Goal: Communication & Community: Participate in discussion

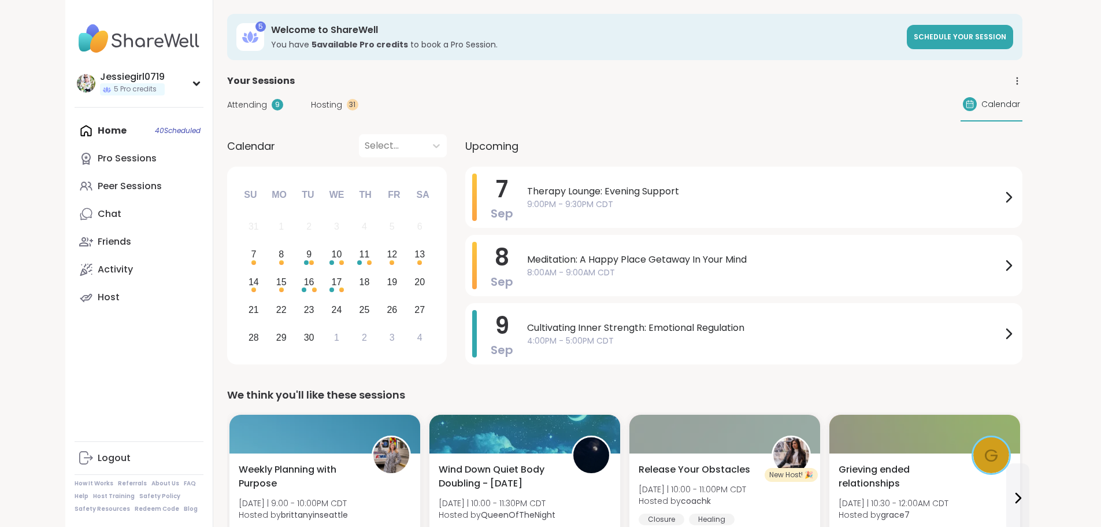
click at [311, 100] on span "Hosting" at bounding box center [326, 105] width 31 height 12
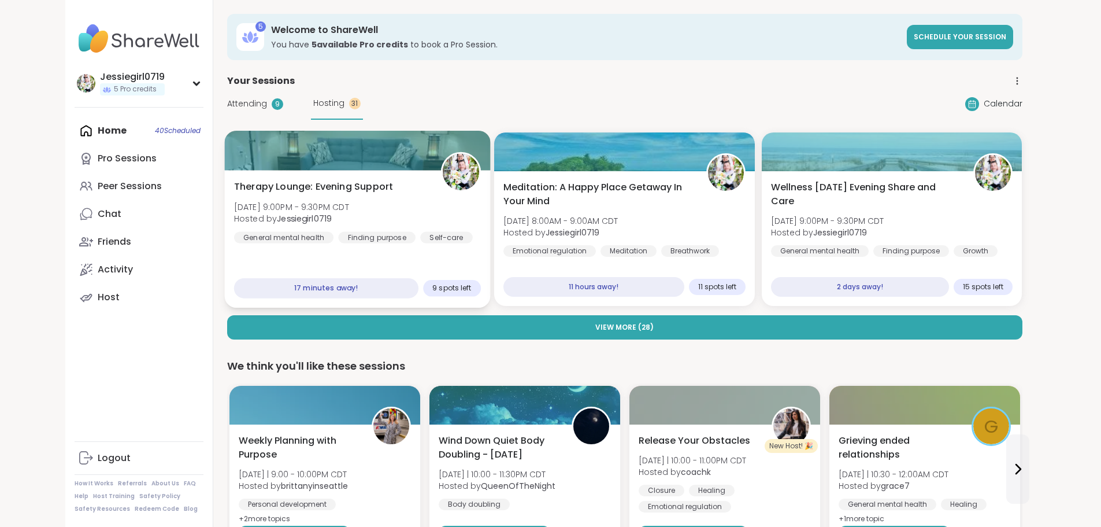
click at [357, 223] on div "Therapy Lounge: Evening Support Sun, Sep 07 | 9:00PM - 9:30PM CDT Hosted by Jes…" at bounding box center [357, 212] width 247 height 64
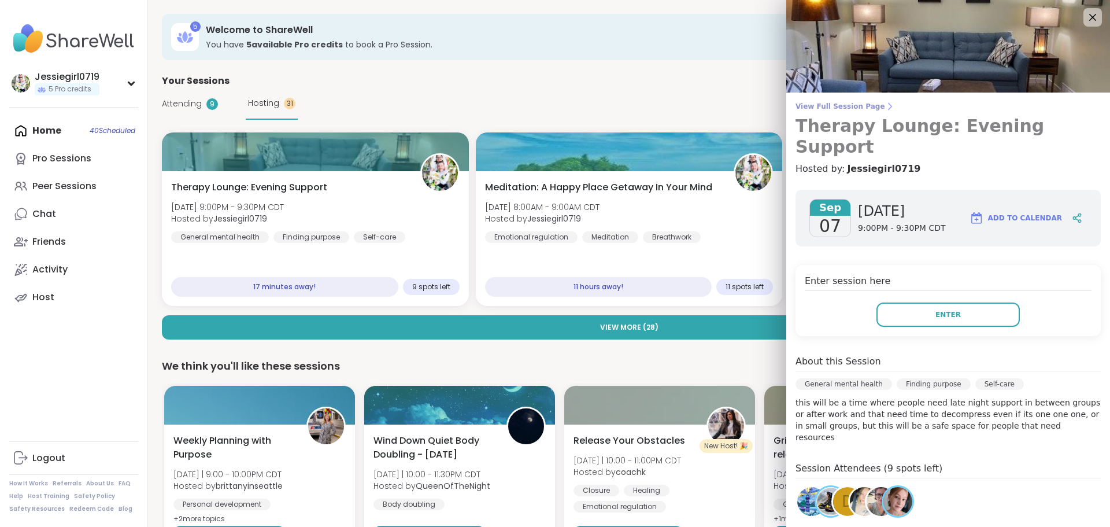
click at [821, 108] on span "View Full Session Page" at bounding box center [948, 106] width 305 height 9
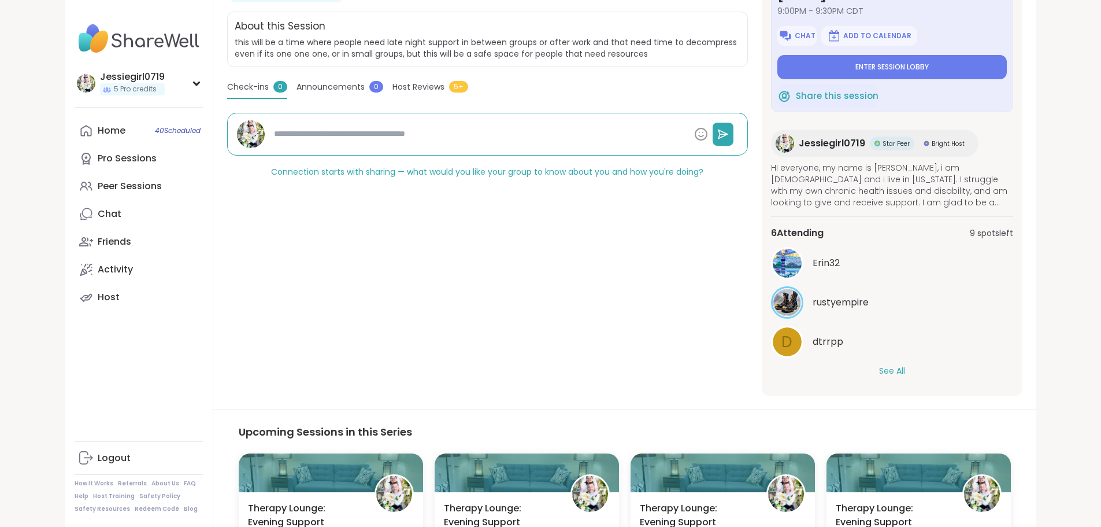
scroll to position [246, 0]
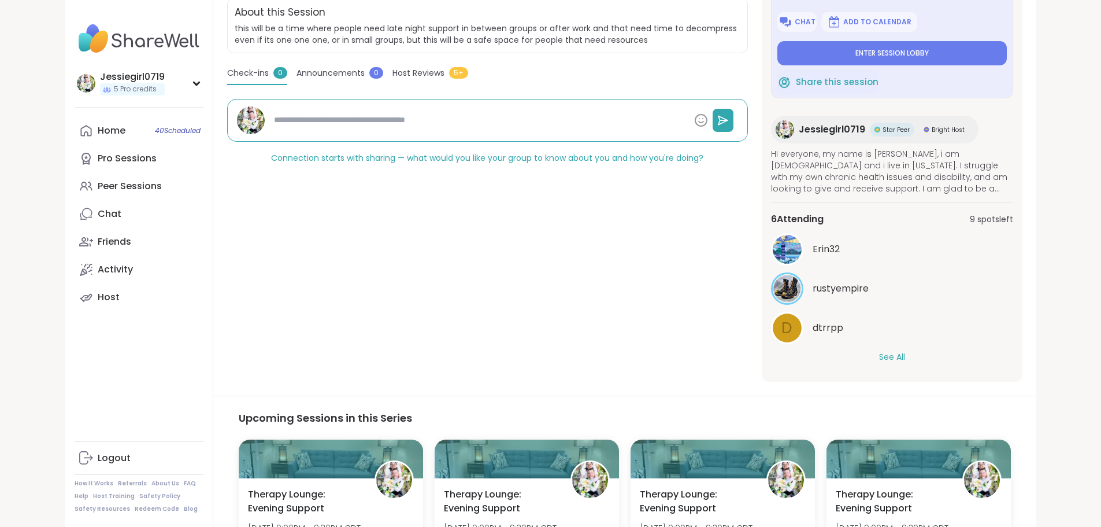
click at [905, 354] on button "See All" at bounding box center [892, 357] width 26 height 12
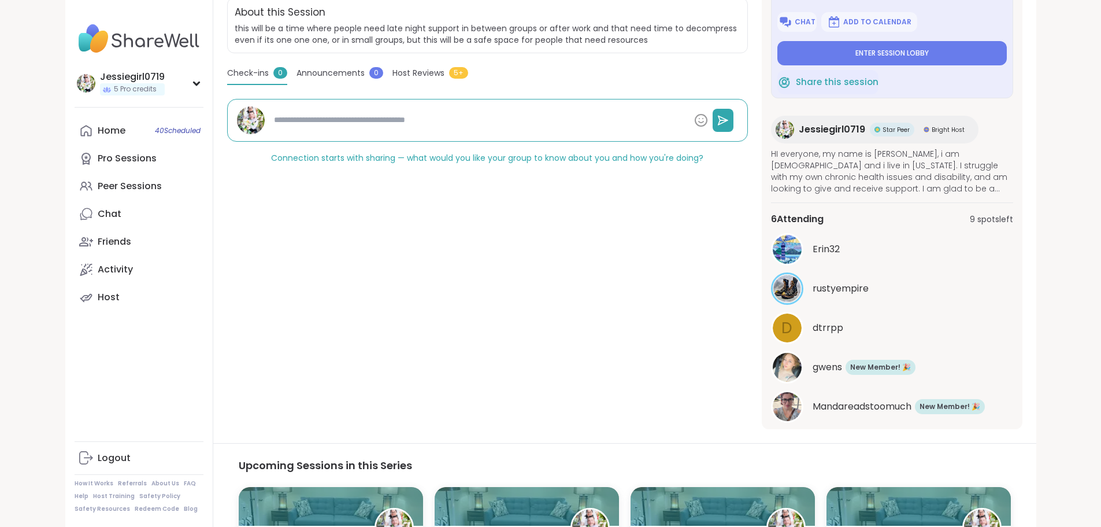
type textarea "*"
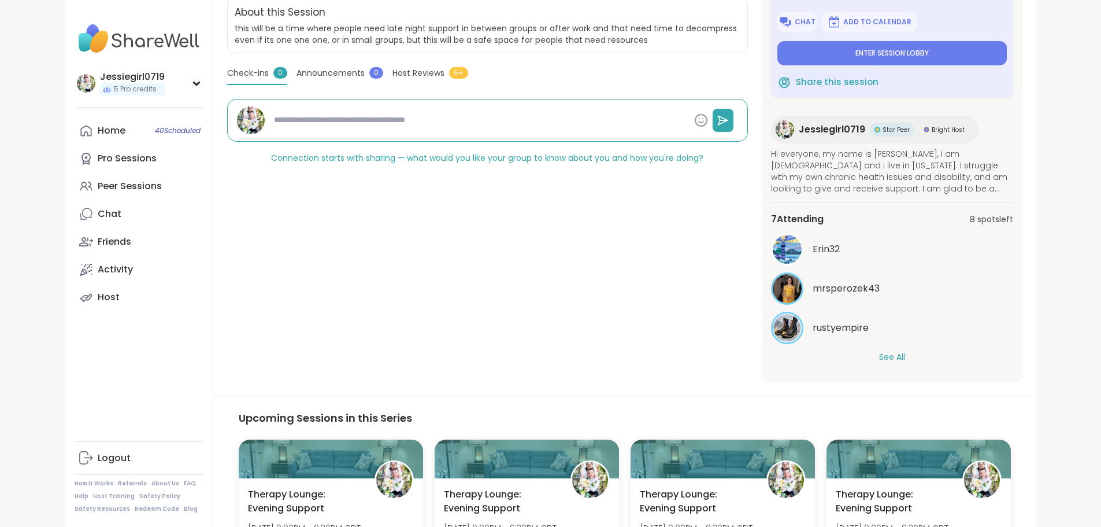
click at [905, 354] on button "See All" at bounding box center [892, 357] width 26 height 12
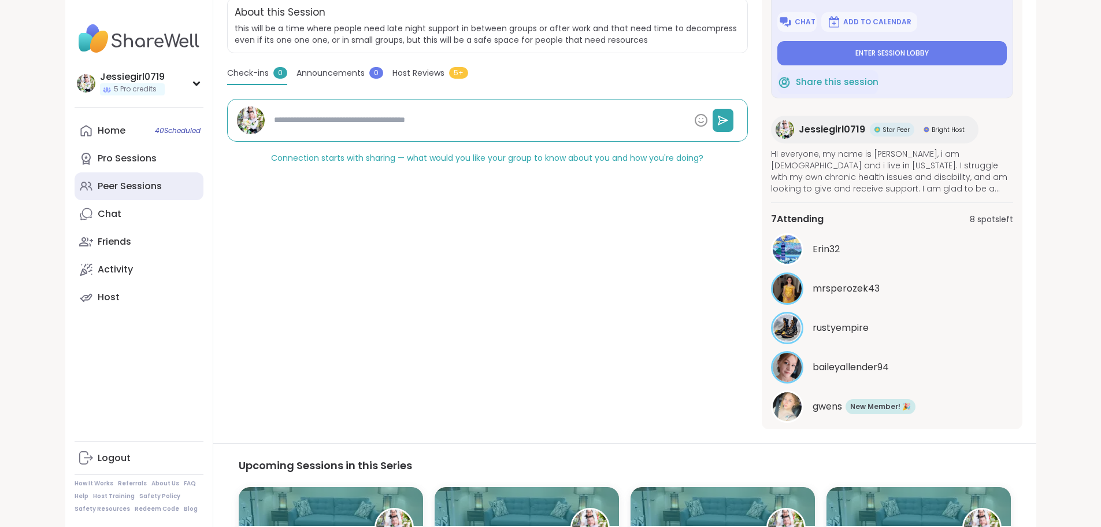
click at [98, 183] on div "Peer Sessions" at bounding box center [130, 186] width 64 height 13
type textarea "*"
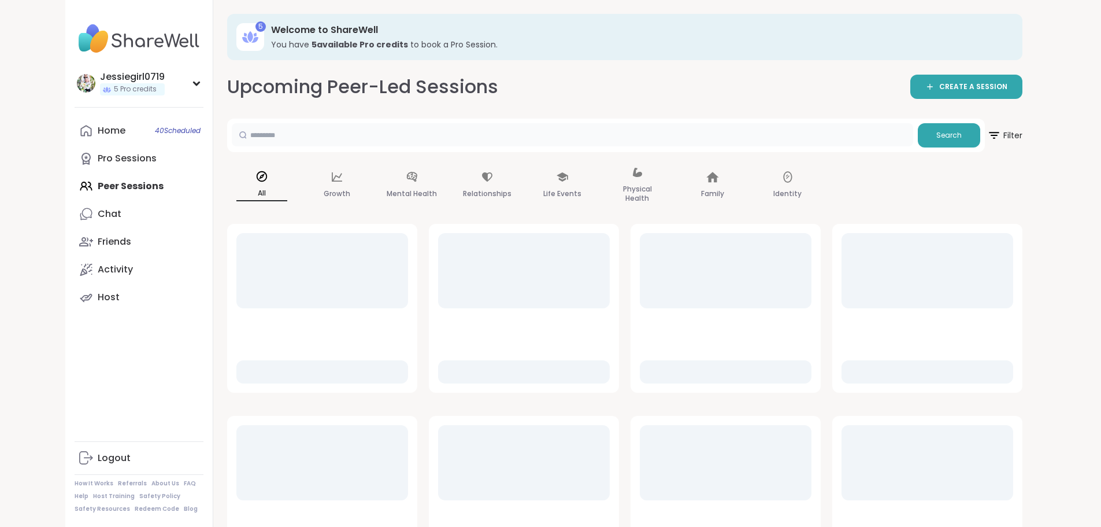
click at [264, 145] on input "text" at bounding box center [573, 134] width 682 height 23
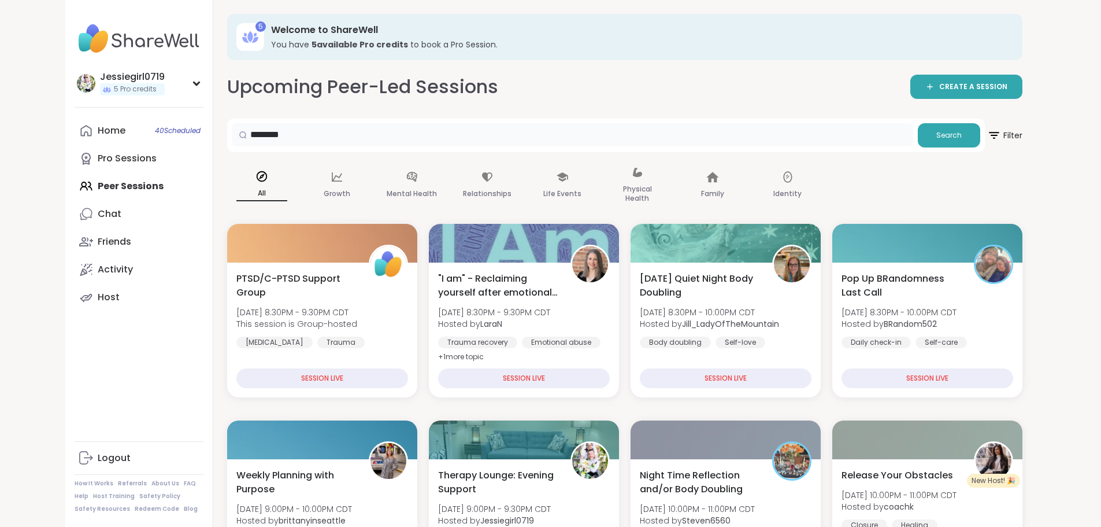
type input "********"
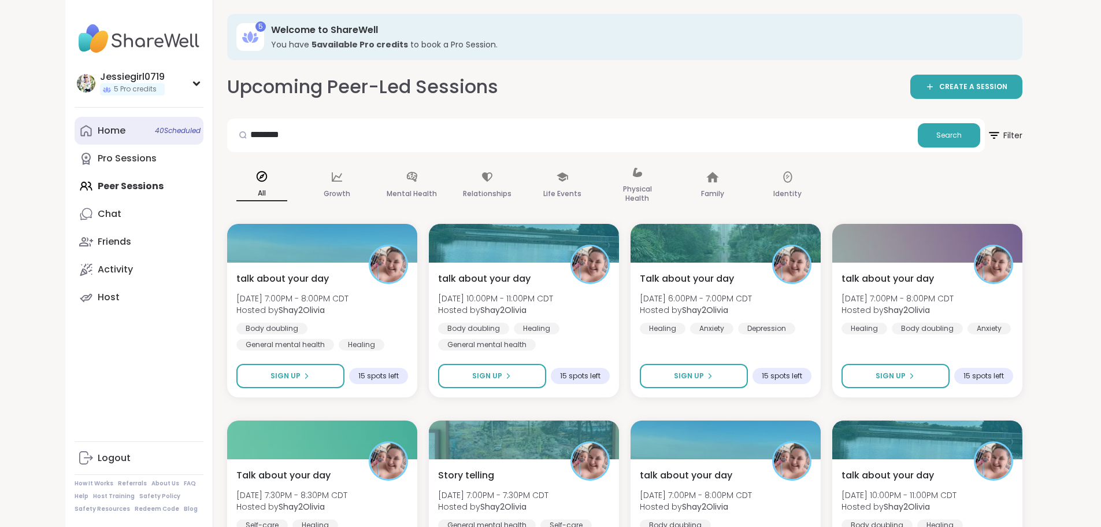
click at [98, 135] on div "Home 40 Scheduled" at bounding box center [112, 130] width 28 height 13
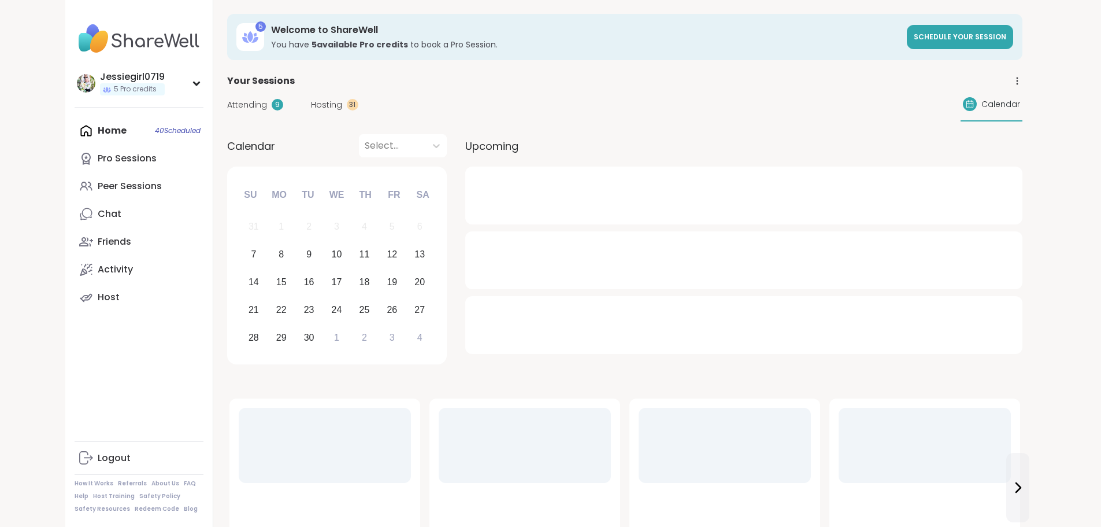
click at [227, 99] on span "Attending" at bounding box center [247, 105] width 40 height 12
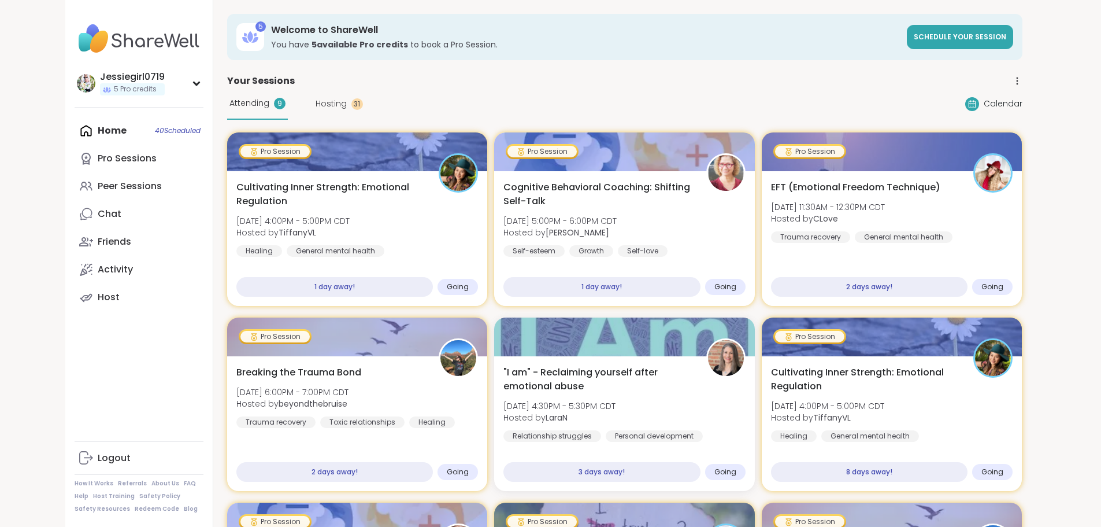
click at [316, 108] on span "Hosting" at bounding box center [331, 104] width 31 height 12
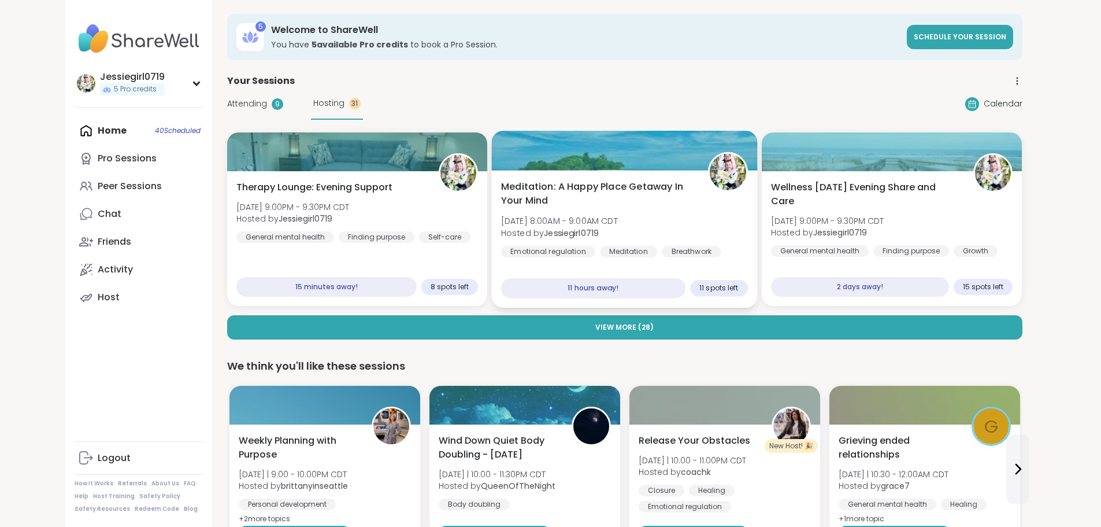
click at [505, 227] on span "Hosted by Jessiegirl0719" at bounding box center [559, 233] width 117 height 12
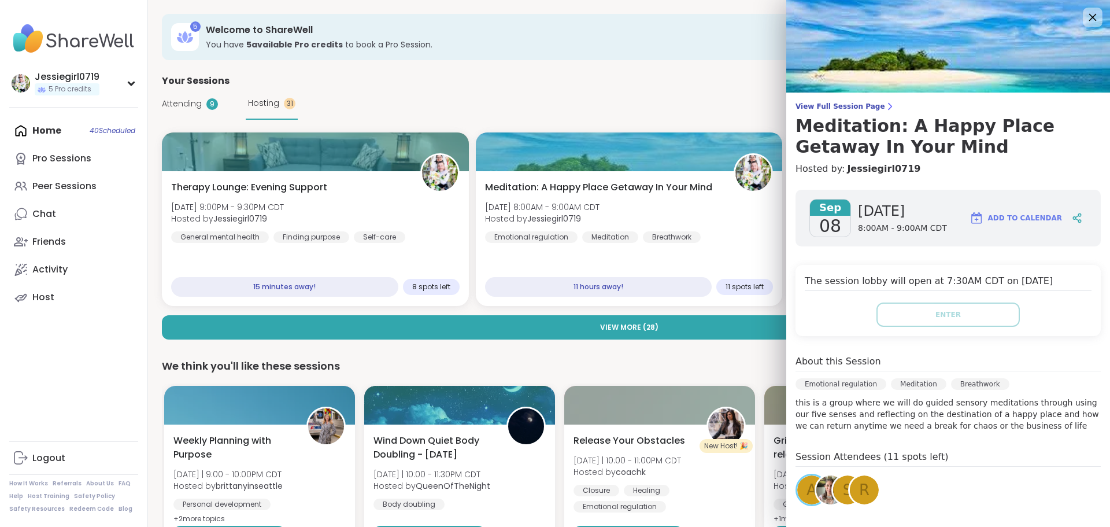
click at [1085, 10] on icon at bounding box center [1092, 17] width 14 height 14
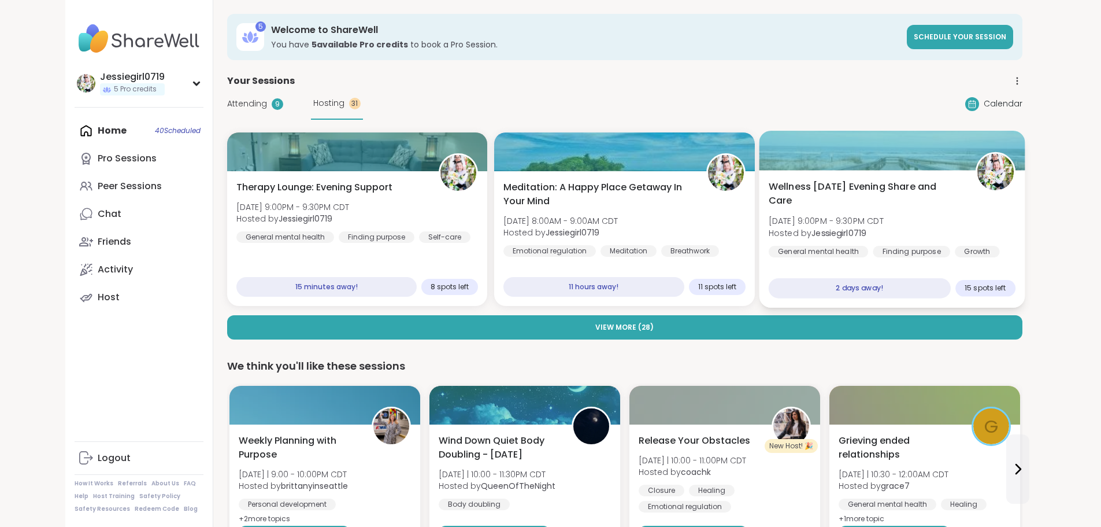
click at [962, 253] on div "Wellness Tuesday Evening Share and Care Tue, Sep 09 | 9:00PM - 9:30PM CDT Hoste…" at bounding box center [892, 239] width 266 height 138
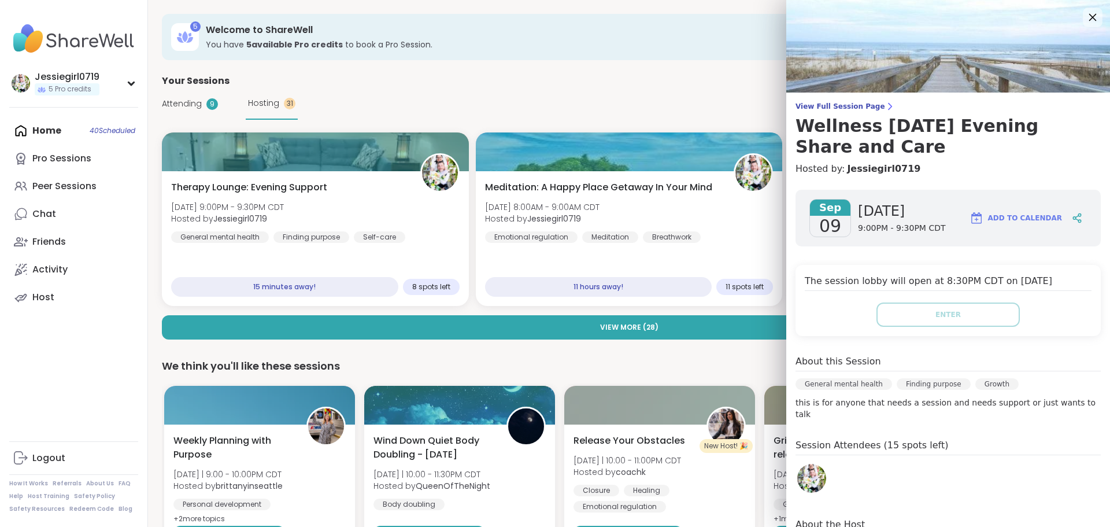
click at [1085, 19] on icon at bounding box center [1092, 17] width 14 height 14
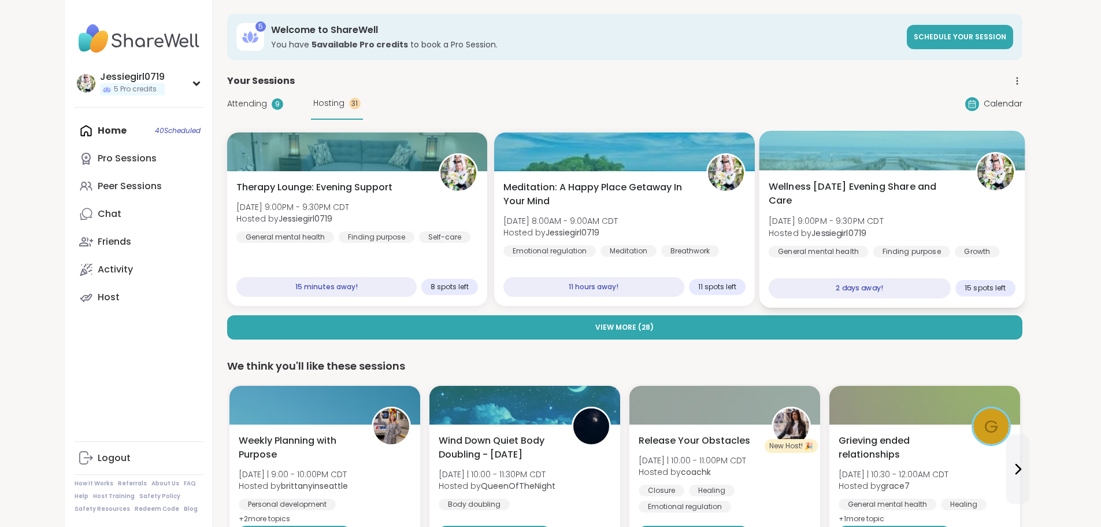
click at [963, 183] on span "Wellness Tuesday Evening Share and Care" at bounding box center [866, 194] width 194 height 28
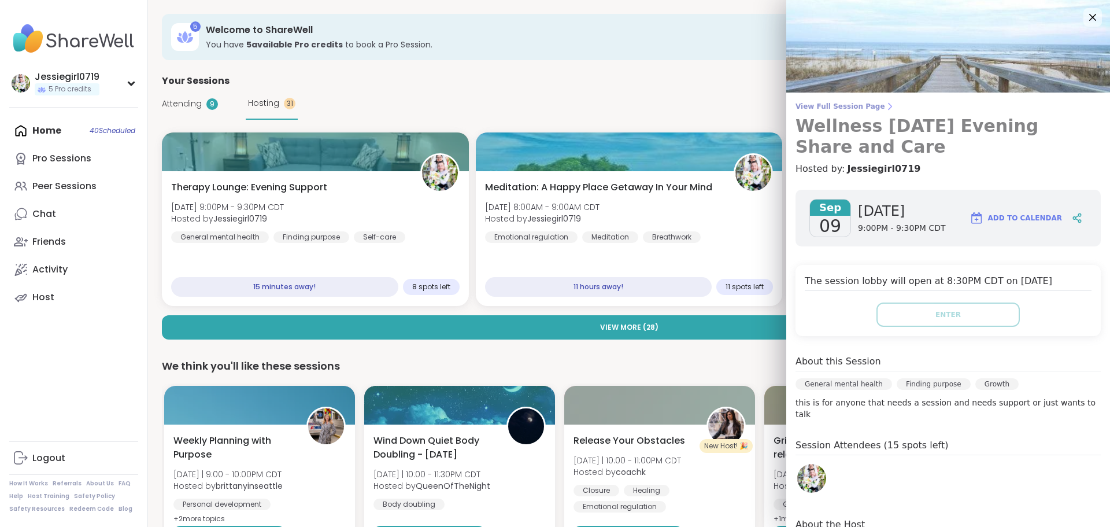
click at [831, 108] on span "View Full Session Page" at bounding box center [948, 106] width 305 height 9
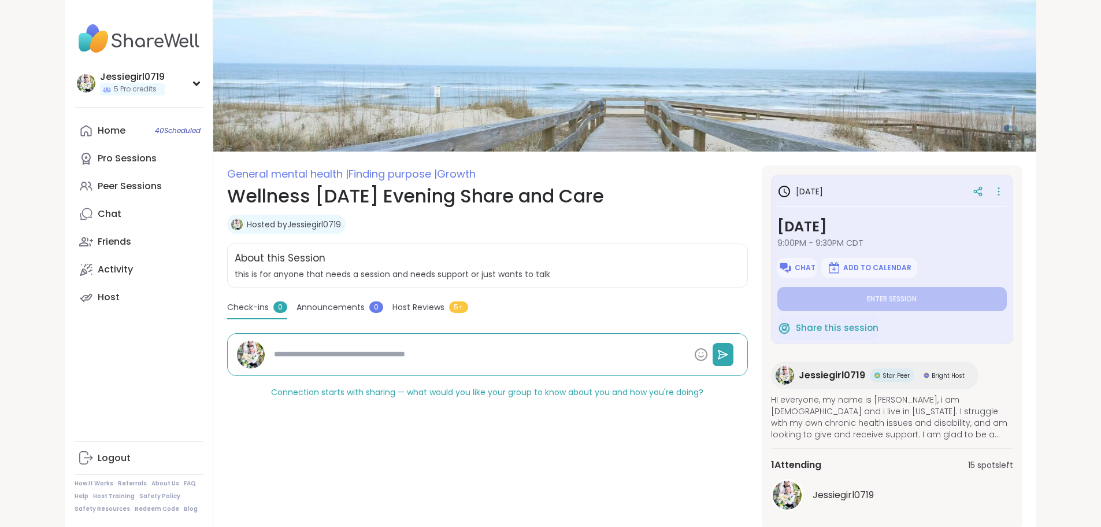
click at [1007, 182] on div at bounding box center [987, 191] width 39 height 21
click at [1005, 193] on icon at bounding box center [999, 191] width 12 height 16
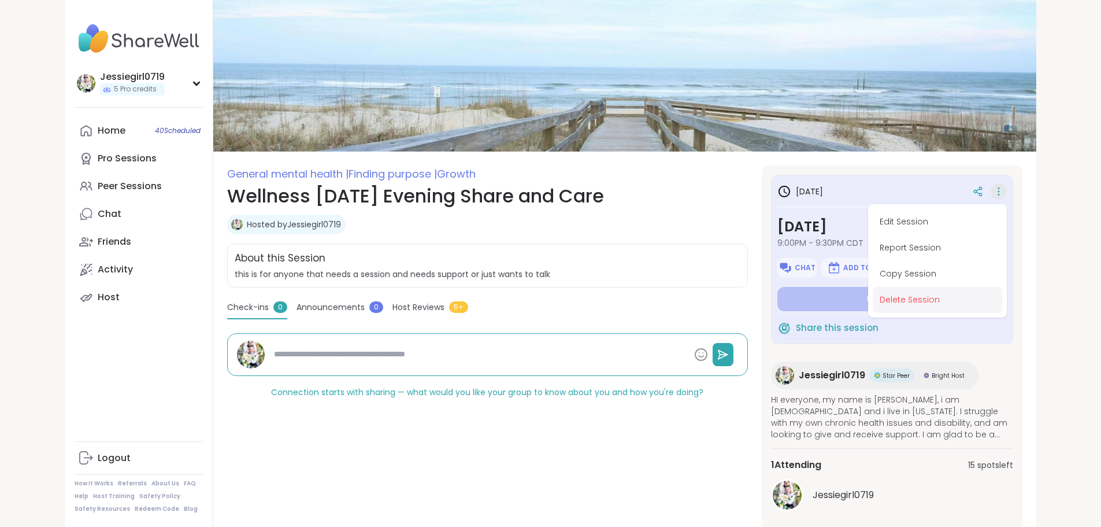
click at [1001, 288] on button "Delete Session" at bounding box center [938, 300] width 130 height 26
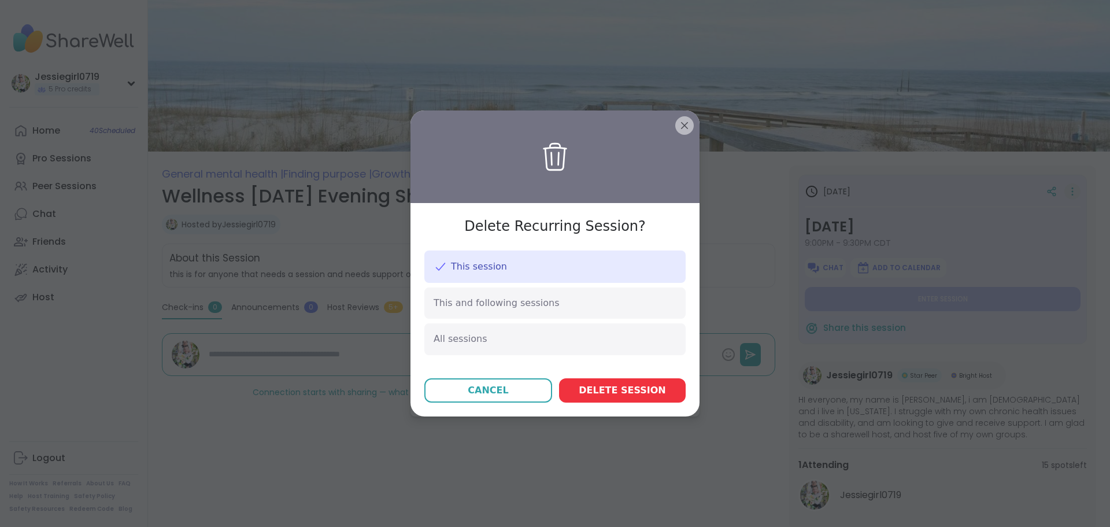
click at [653, 387] on button "Delete session" at bounding box center [622, 390] width 127 height 24
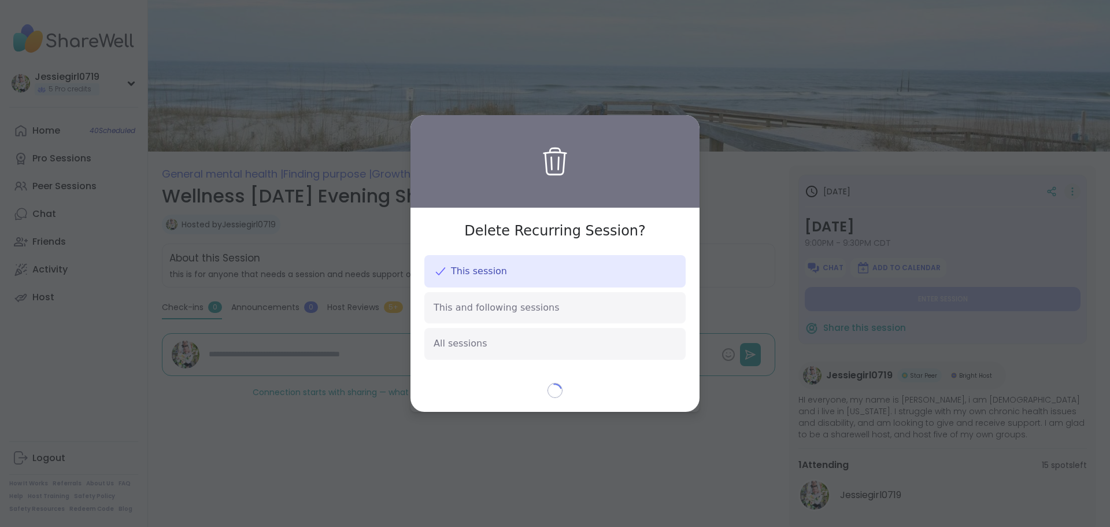
type textarea "*"
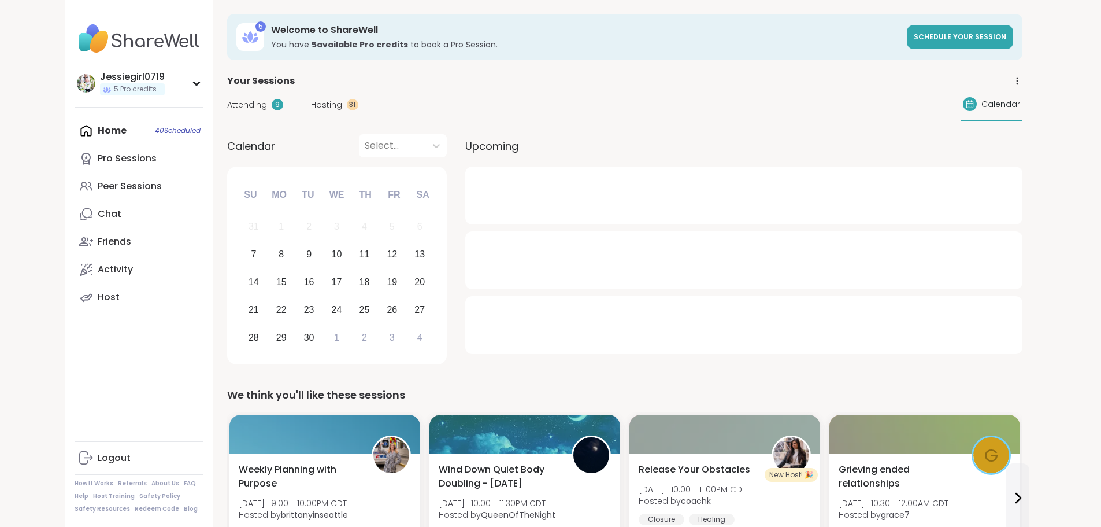
click at [311, 103] on span "Hosting" at bounding box center [326, 105] width 31 height 12
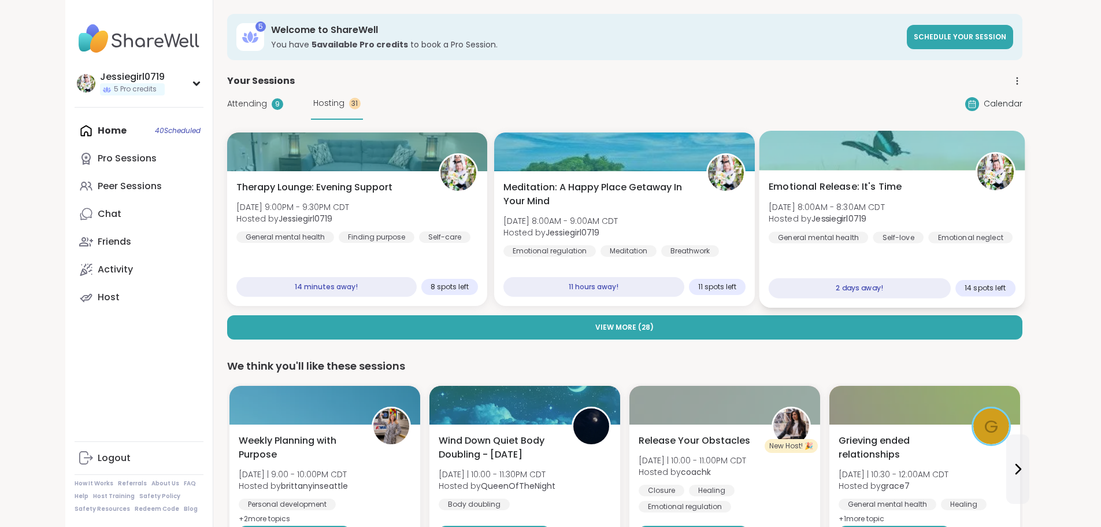
click at [916, 233] on div "Self-love" at bounding box center [898, 237] width 51 height 12
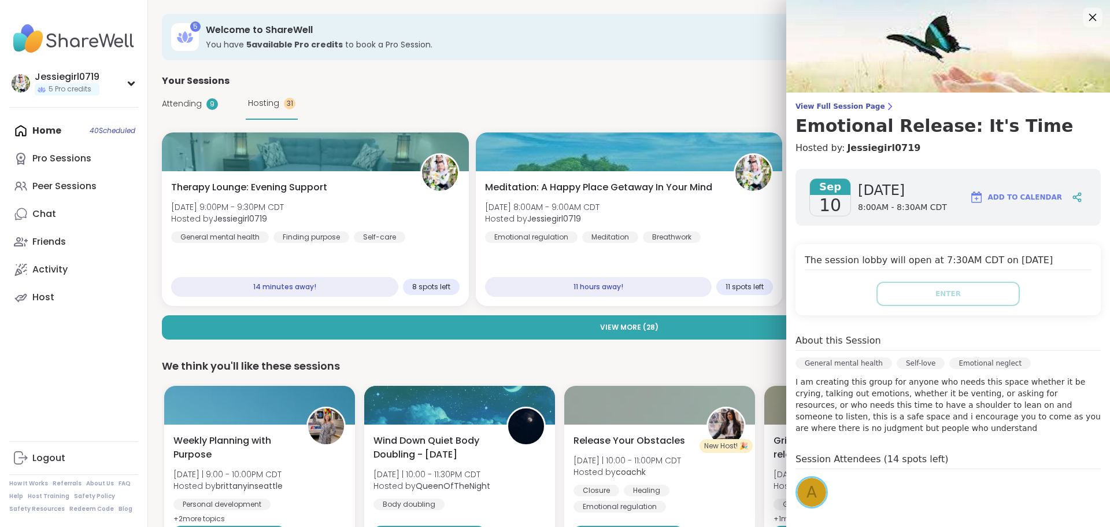
click at [1083, 8] on div at bounding box center [1093, 18] width 20 height 20
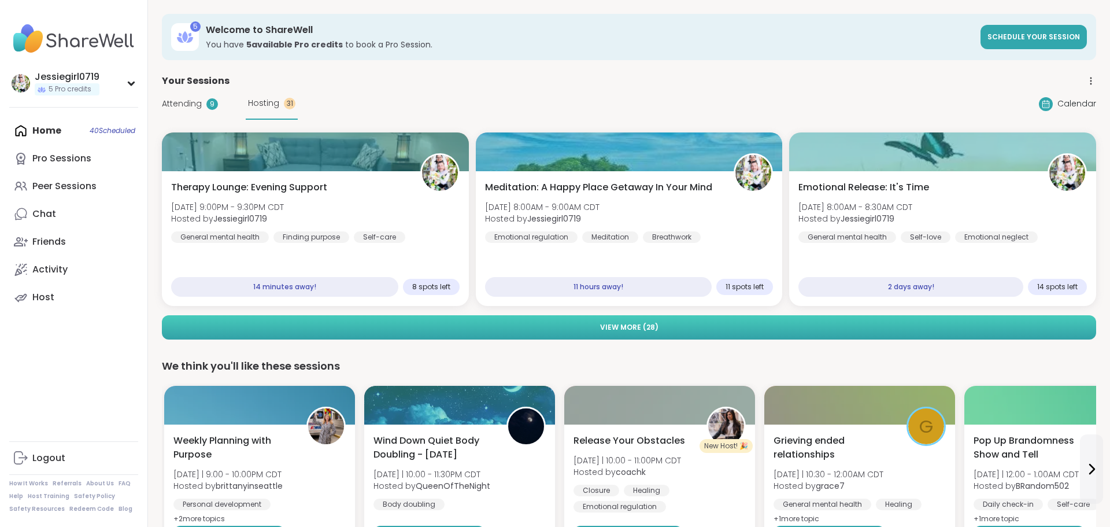
click at [458, 316] on button "View More ( 28 )" at bounding box center [629, 327] width 934 height 24
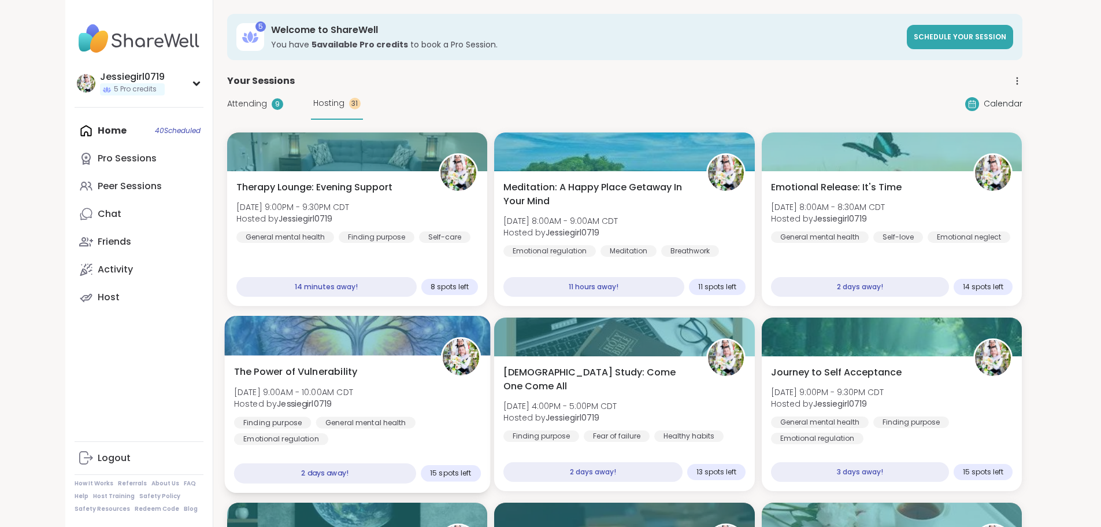
click at [335, 368] on div "The Power of Vulnerability Wed, Sep 10 | 9:00AM - 10:00AM CDT Hosted by Jessieg…" at bounding box center [357, 405] width 247 height 80
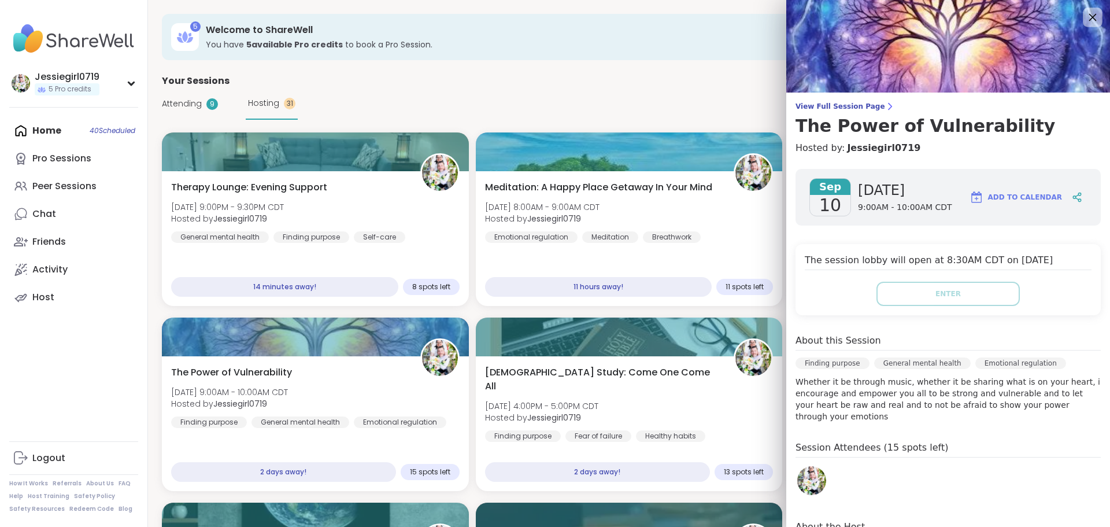
click at [1085, 23] on icon at bounding box center [1092, 17] width 14 height 14
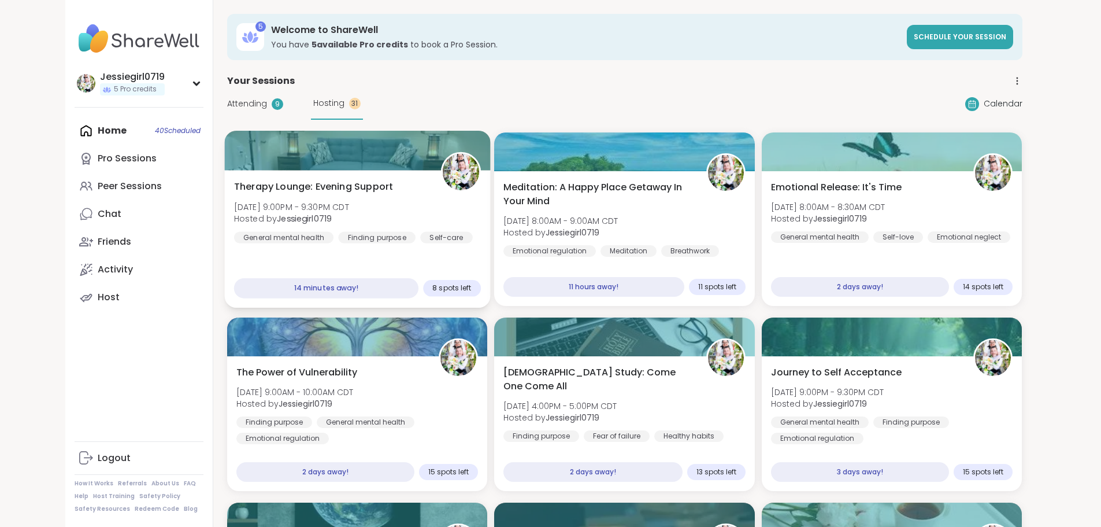
click at [322, 167] on div at bounding box center [357, 150] width 266 height 39
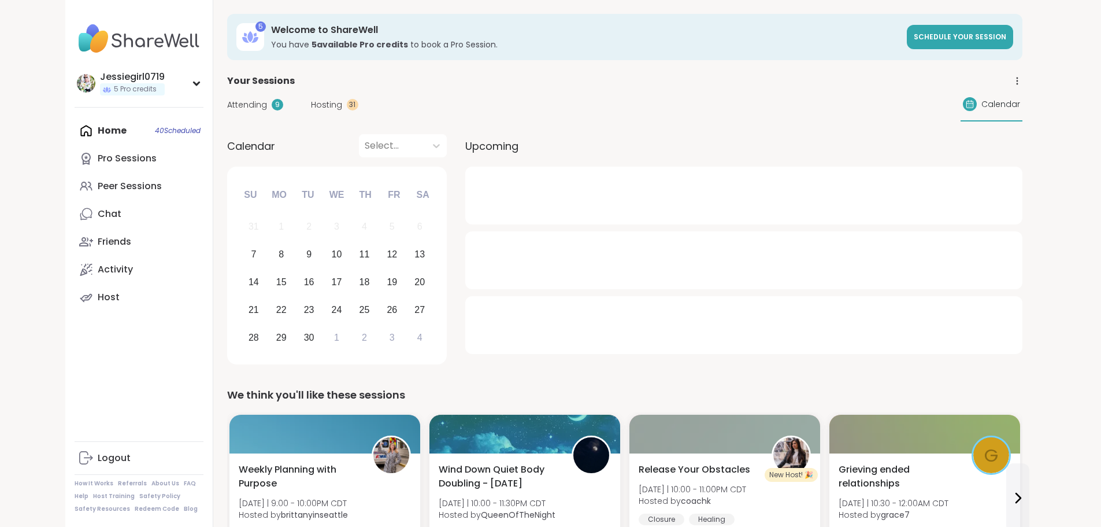
click at [311, 106] on div "Hosting 31" at bounding box center [334, 105] width 47 height 12
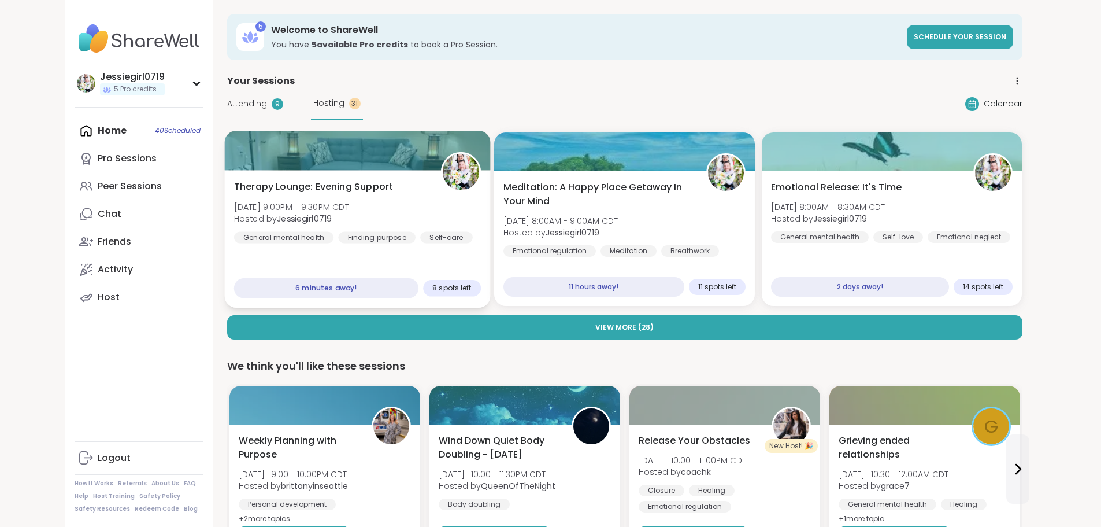
click at [291, 182] on span "Therapy Lounge: Evening Support" at bounding box center [313, 187] width 159 height 14
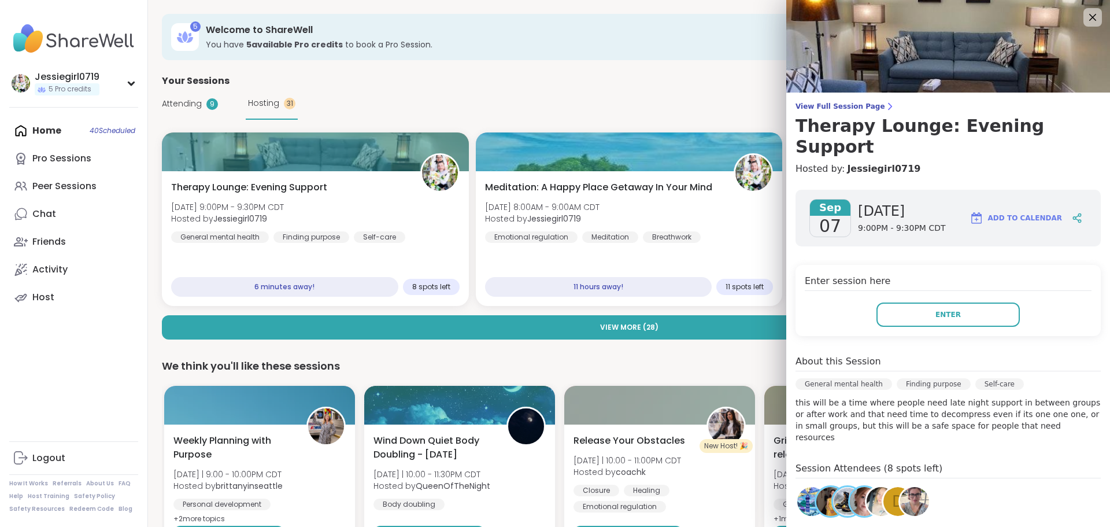
click at [875, 277] on div "Enter session here Enter" at bounding box center [948, 300] width 305 height 71
click at [877, 302] on button "Enter" at bounding box center [947, 314] width 143 height 24
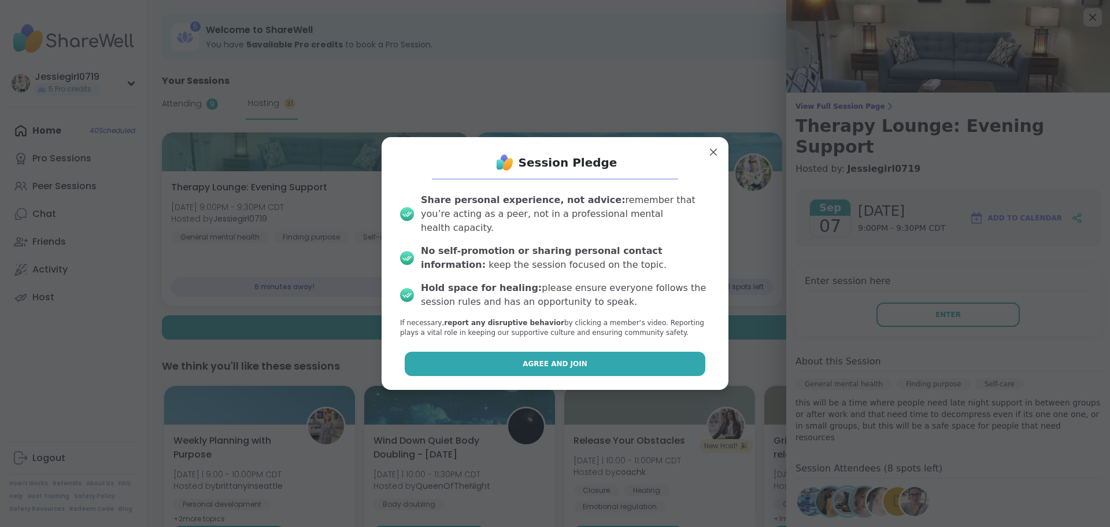
click at [671, 357] on button "Agree and Join" at bounding box center [555, 364] width 301 height 24
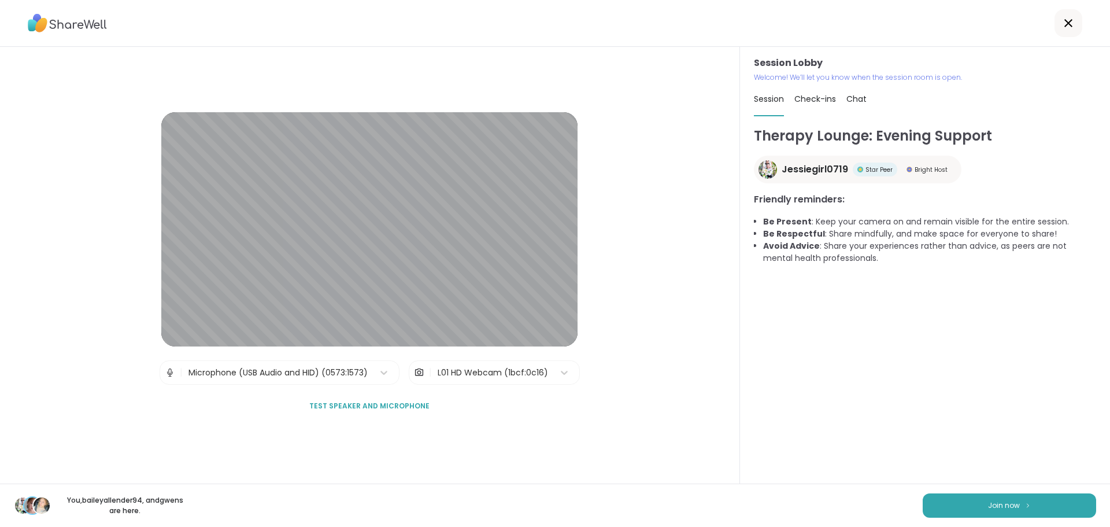
click at [1000, 489] on div "You, baileyallender94 , and [PERSON_NAME] are here. Join now" at bounding box center [555, 504] width 1110 height 43
click at [1000, 496] on button "Join now" at bounding box center [1009, 505] width 173 height 24
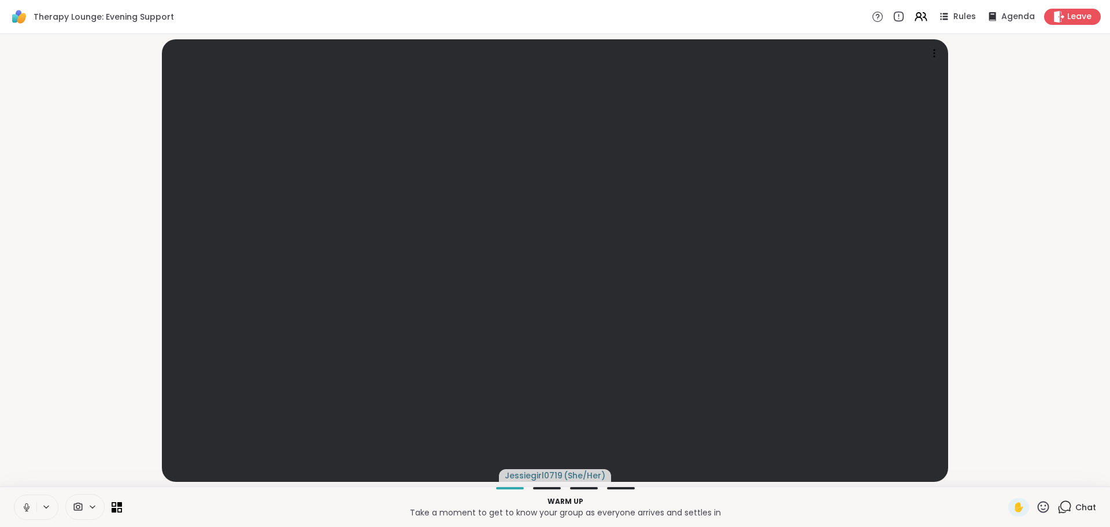
click at [1081, 502] on span "Chat" at bounding box center [1085, 507] width 21 height 12
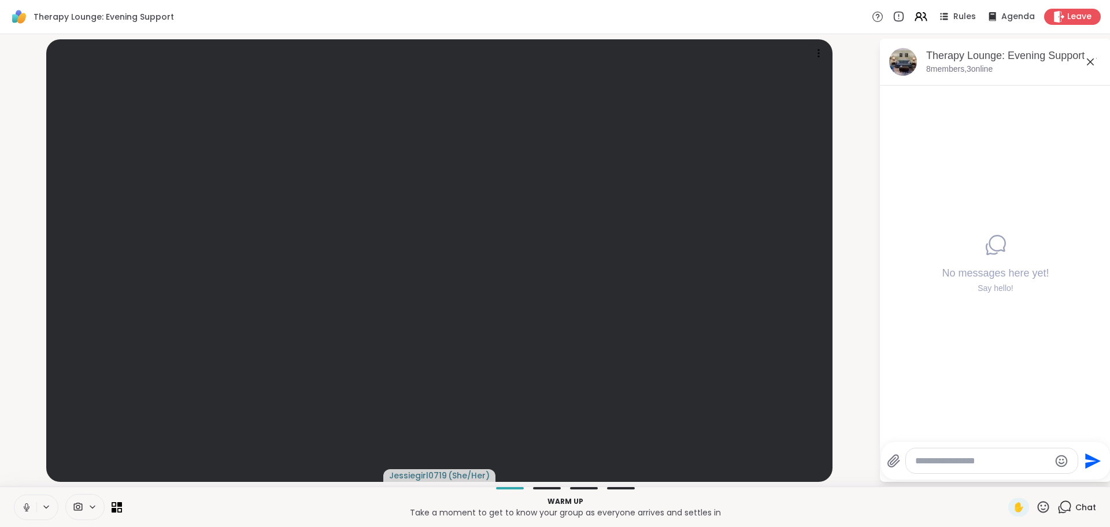
click at [935, 460] on textarea "Type your message" at bounding box center [982, 461] width 135 height 12
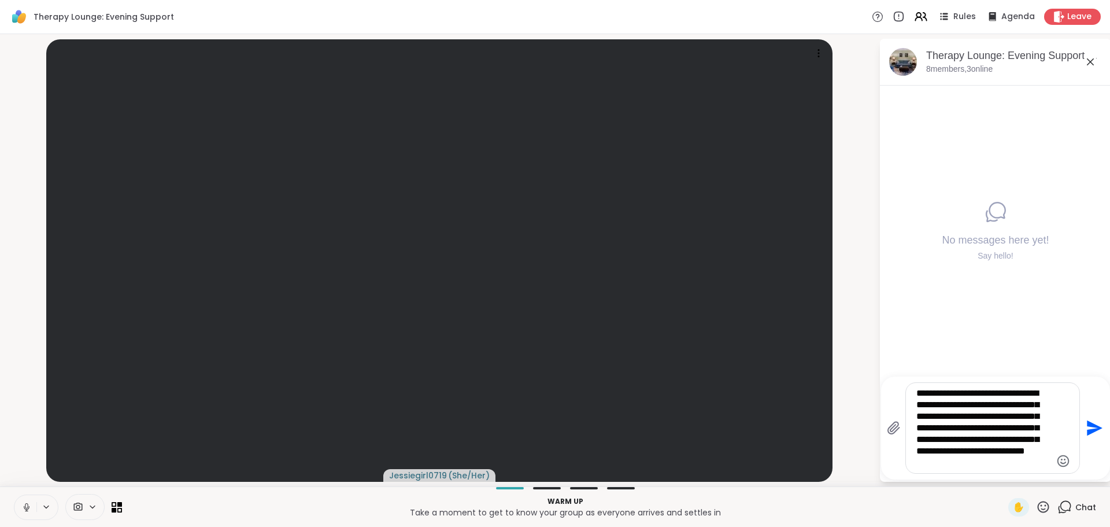
type textarea "**********"
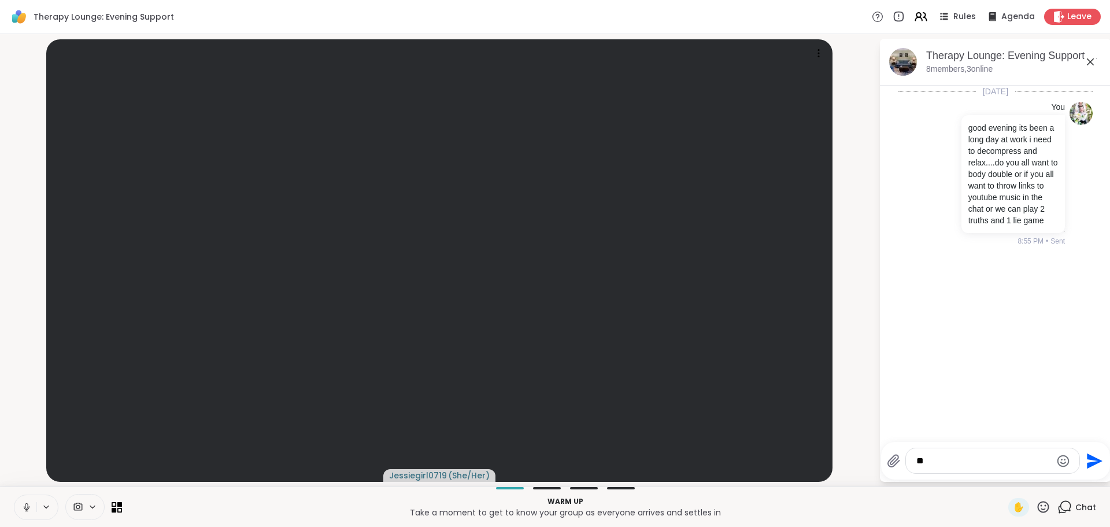
type textarea "*"
type textarea "**********"
type textarea "*"
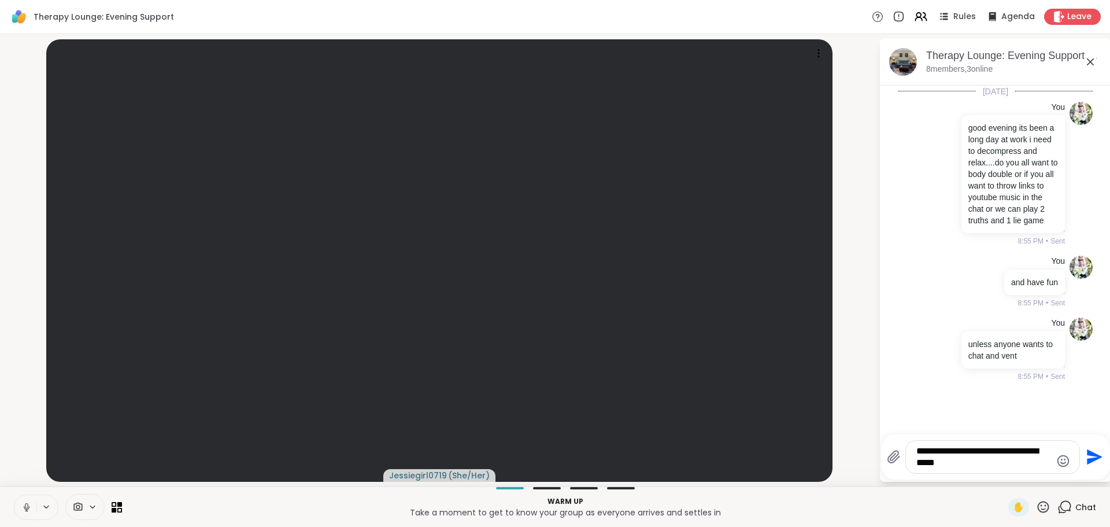
type textarea "**********"
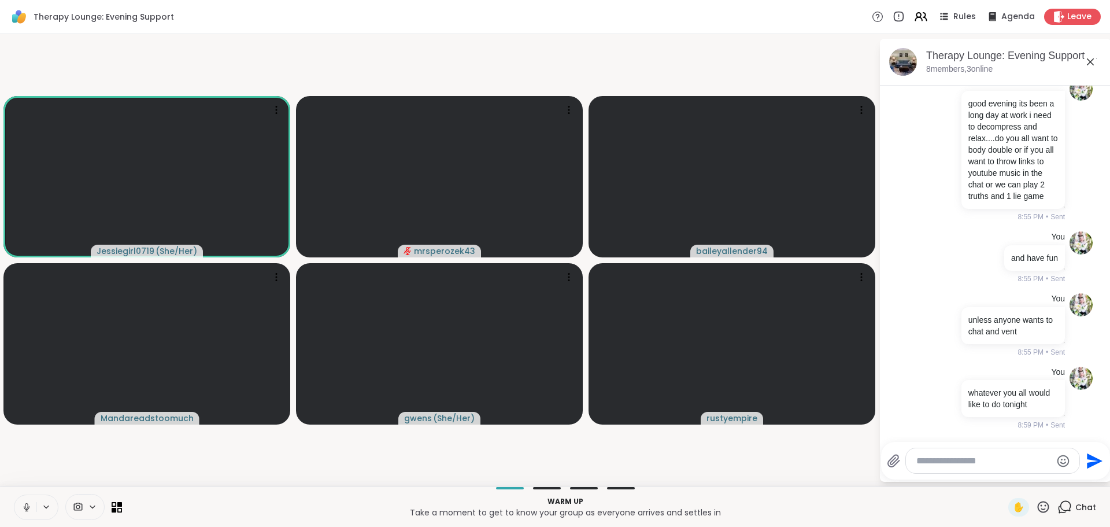
click at [944, 455] on textarea "Type your message" at bounding box center [983, 461] width 135 height 12
click at [944, 456] on textarea "Type your message" at bounding box center [983, 461] width 135 height 12
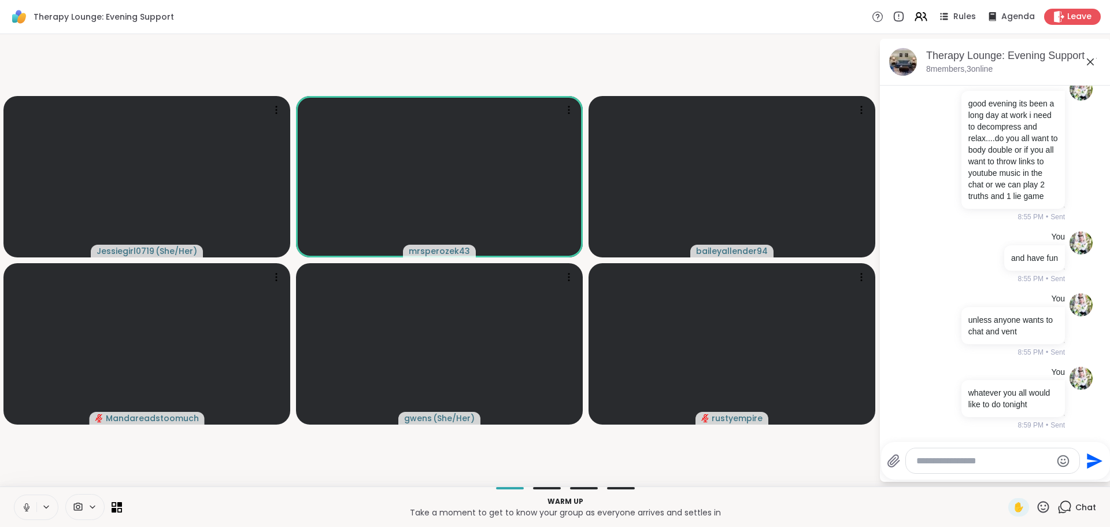
click at [979, 466] on textarea "Type your message" at bounding box center [983, 461] width 135 height 12
click at [982, 454] on div at bounding box center [992, 460] width 173 height 25
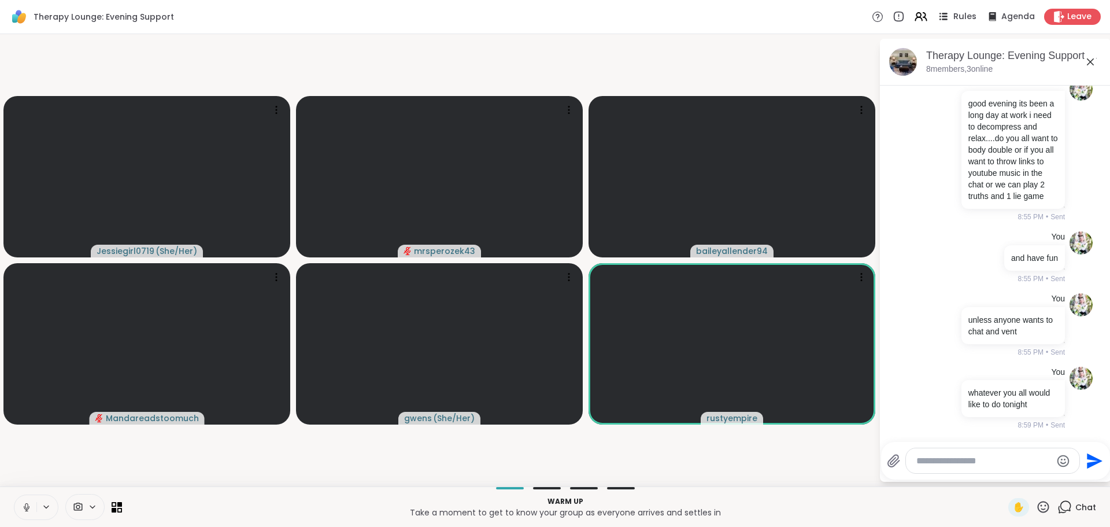
click at [953, 14] on span "Rules" at bounding box center [965, 17] width 24 height 12
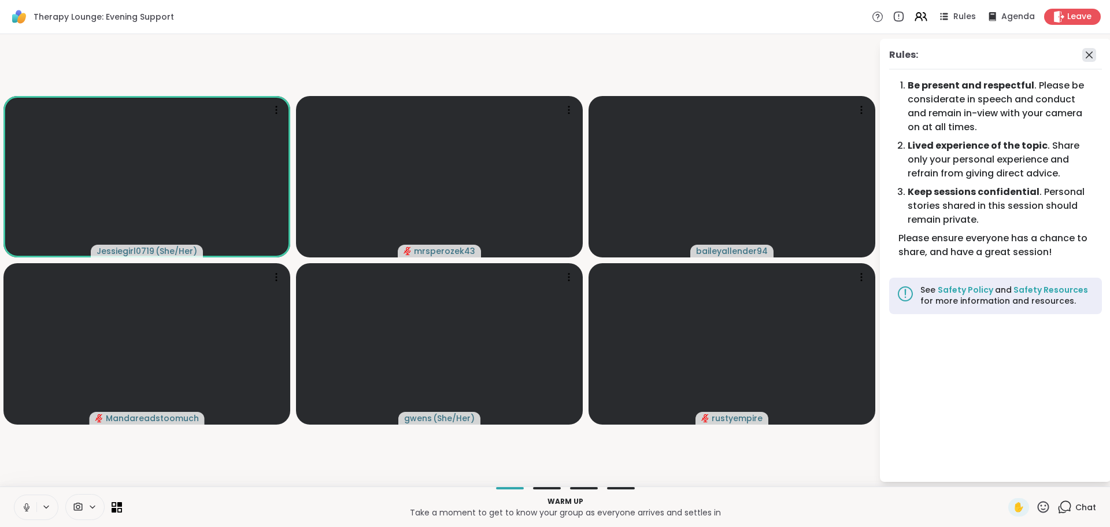
click at [1085, 55] on icon at bounding box center [1089, 55] width 14 height 14
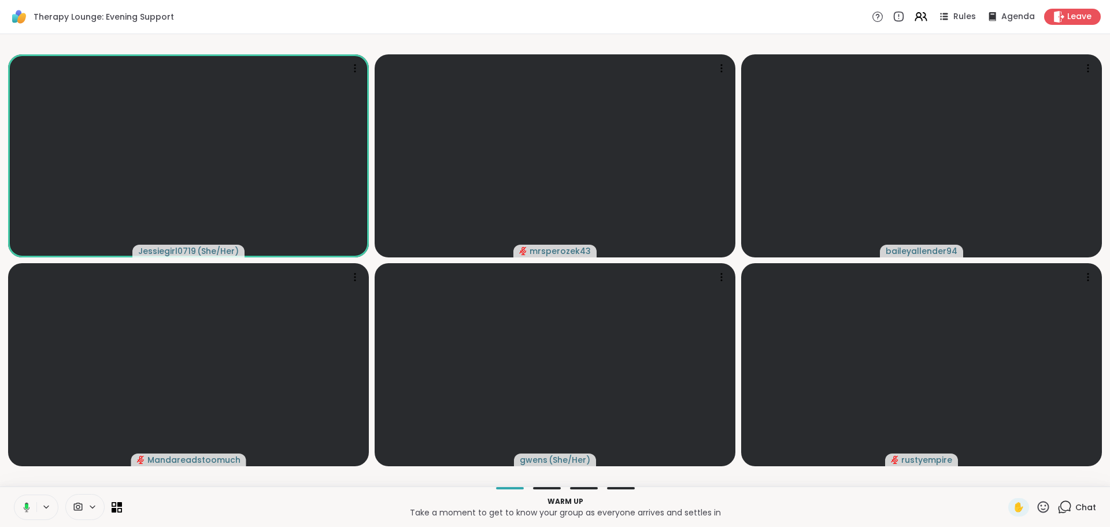
click at [1067, 508] on div "Chat" at bounding box center [1076, 507] width 39 height 19
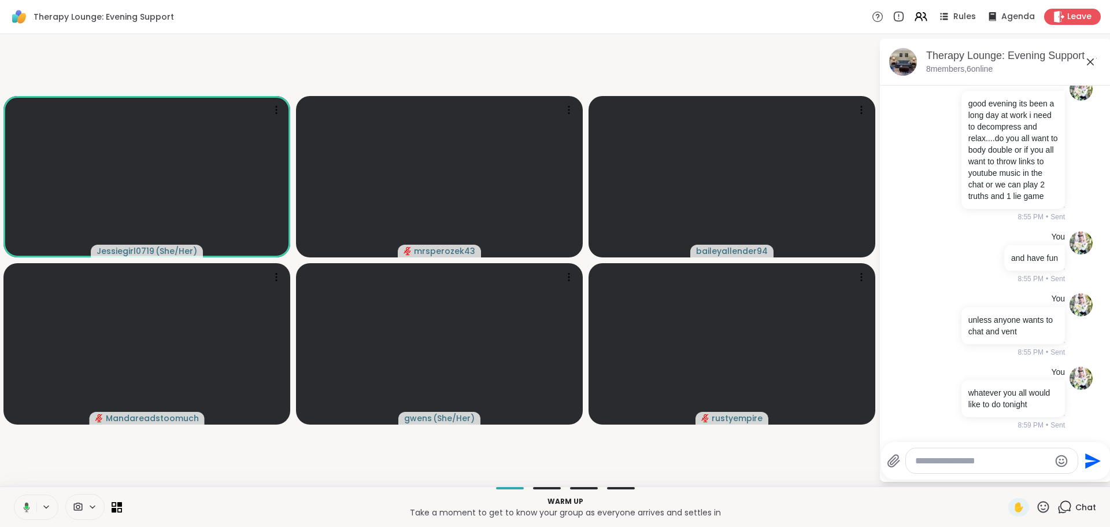
click at [981, 455] on textarea "Type your message" at bounding box center [982, 461] width 135 height 12
click at [1080, 13] on span "Leave" at bounding box center [1079, 17] width 25 height 12
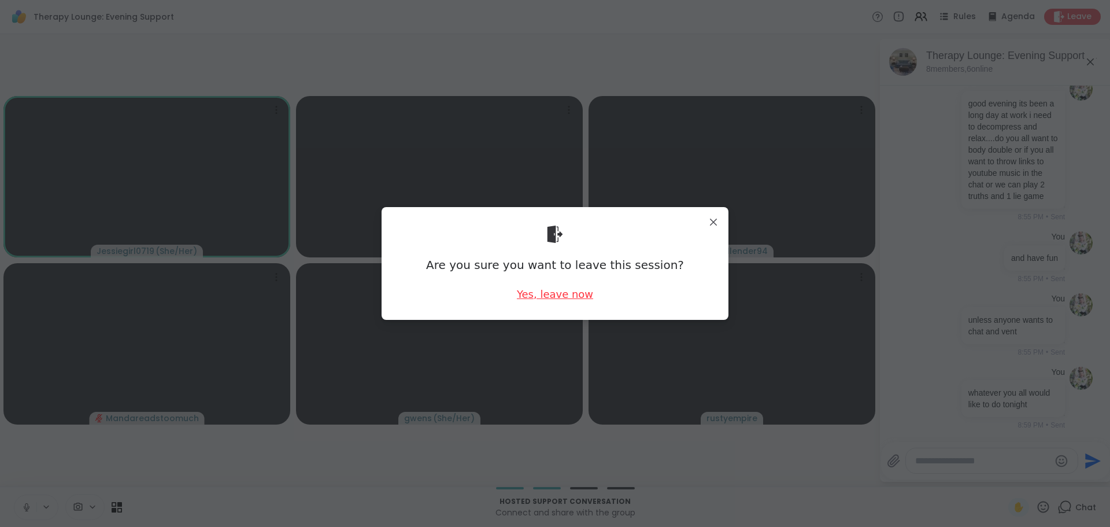
click at [551, 293] on div "Yes, leave now" at bounding box center [555, 294] width 76 height 14
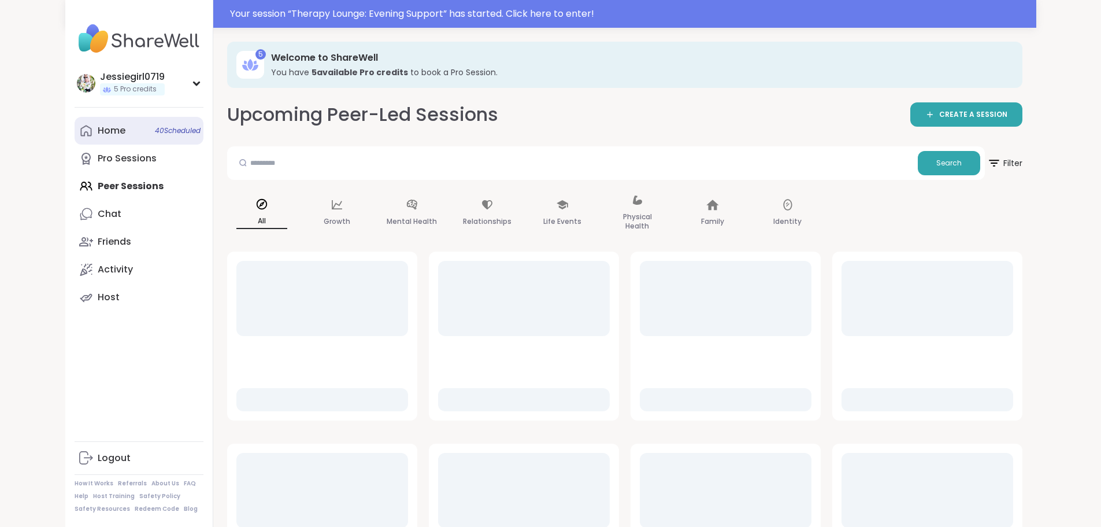
click at [98, 130] on div "Home 40 Scheduled" at bounding box center [112, 130] width 28 height 13
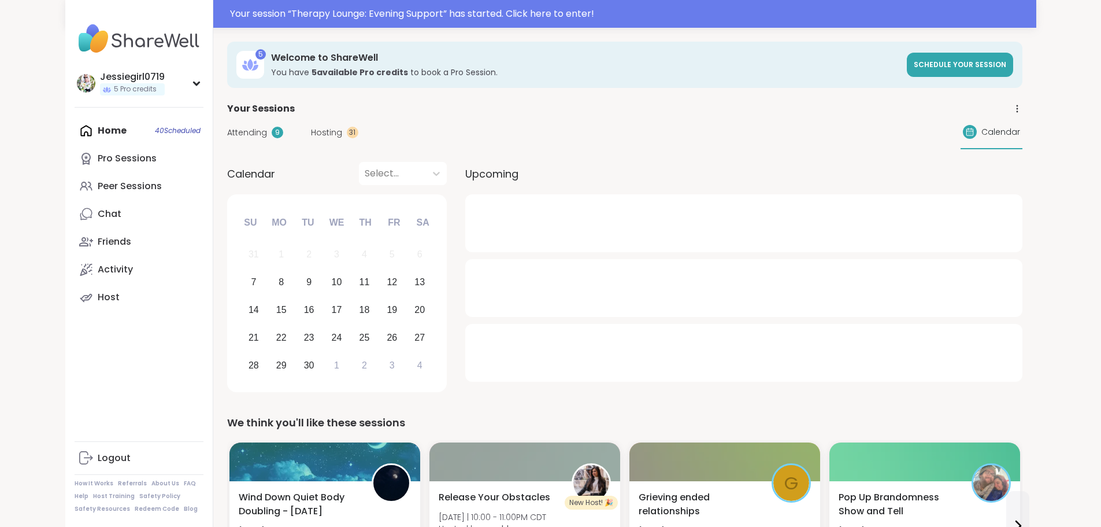
click at [271, 123] on div "Attending 9 Hosting 31 Calendar" at bounding box center [625, 133] width 796 height 34
click at [272, 125] on div "Attending 9 Hosting 31 Calendar" at bounding box center [625, 133] width 796 height 34
click at [311, 132] on span "Hosting" at bounding box center [326, 133] width 31 height 12
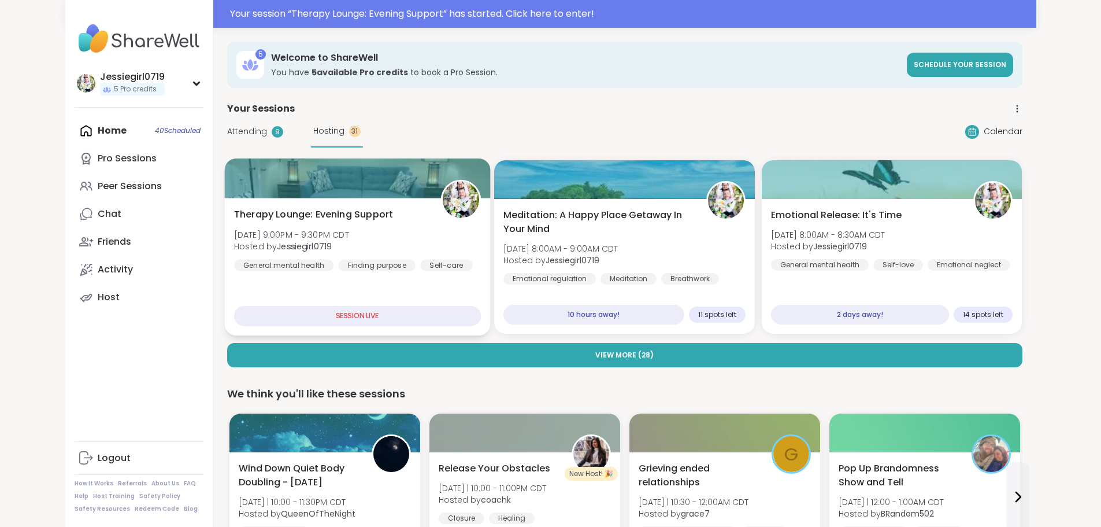
click at [267, 196] on div at bounding box center [357, 177] width 266 height 39
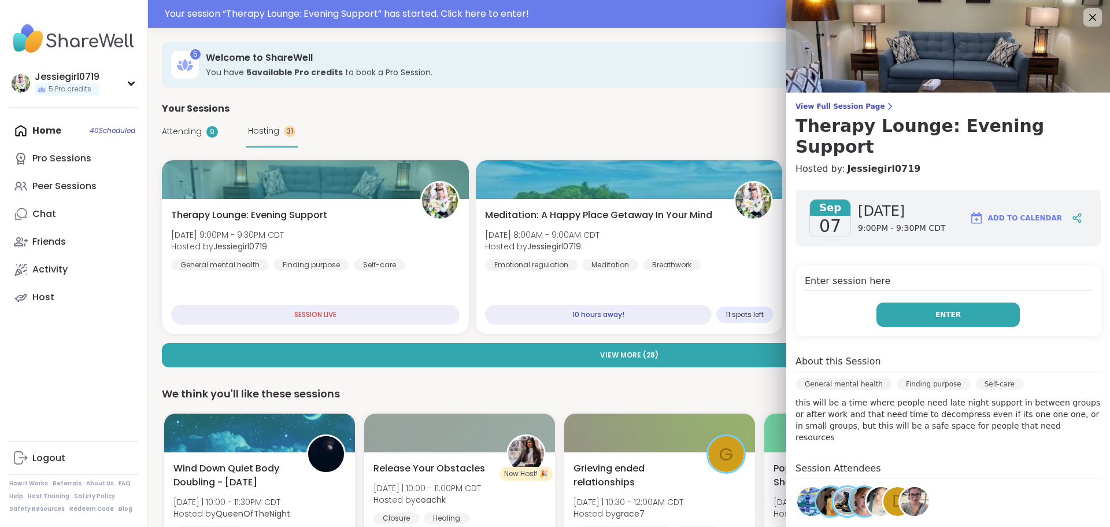
click at [876, 302] on button "Enter" at bounding box center [947, 314] width 143 height 24
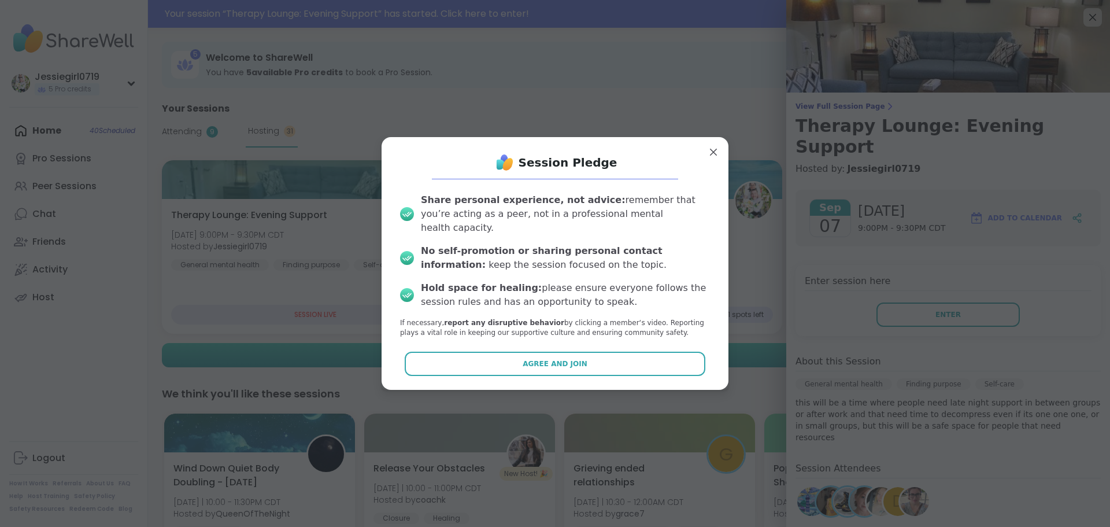
click at [635, 361] on button "Agree and Join" at bounding box center [555, 364] width 301 height 24
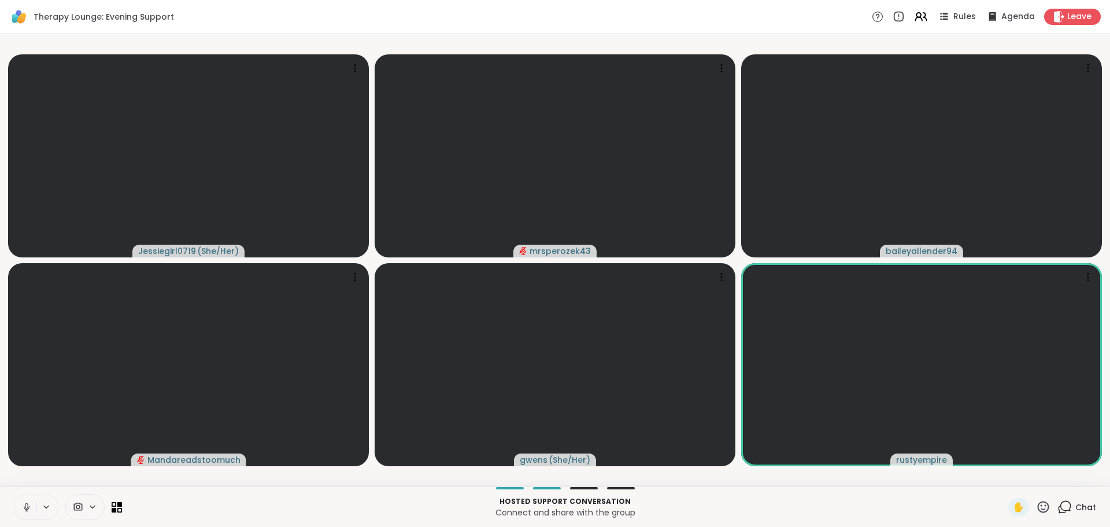
click at [1075, 502] on span "Chat" at bounding box center [1085, 507] width 21 height 12
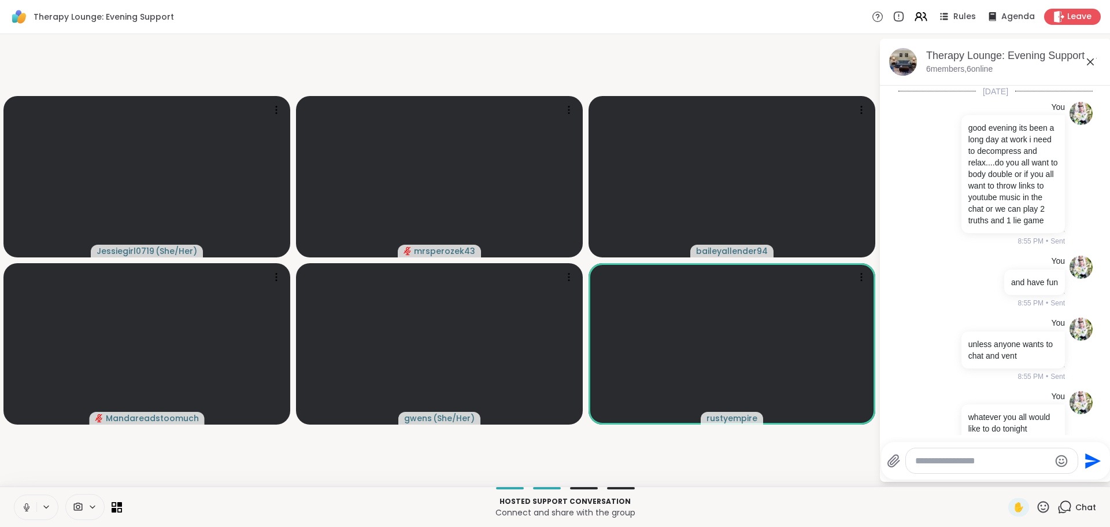
scroll to position [59, 0]
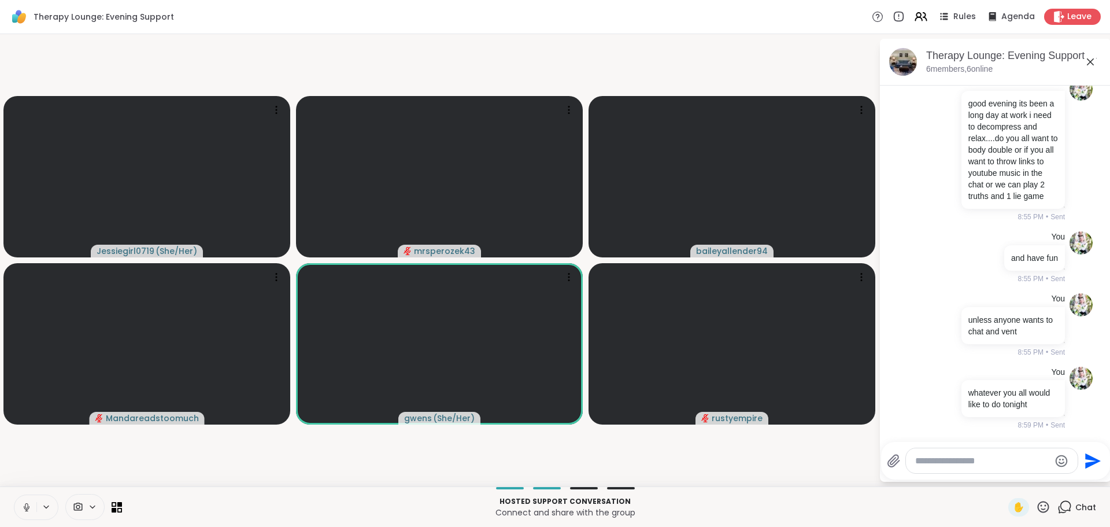
click at [1036, 506] on icon at bounding box center [1043, 507] width 14 height 14
click at [999, 484] on div "❤️" at bounding box center [1009, 476] width 21 height 19
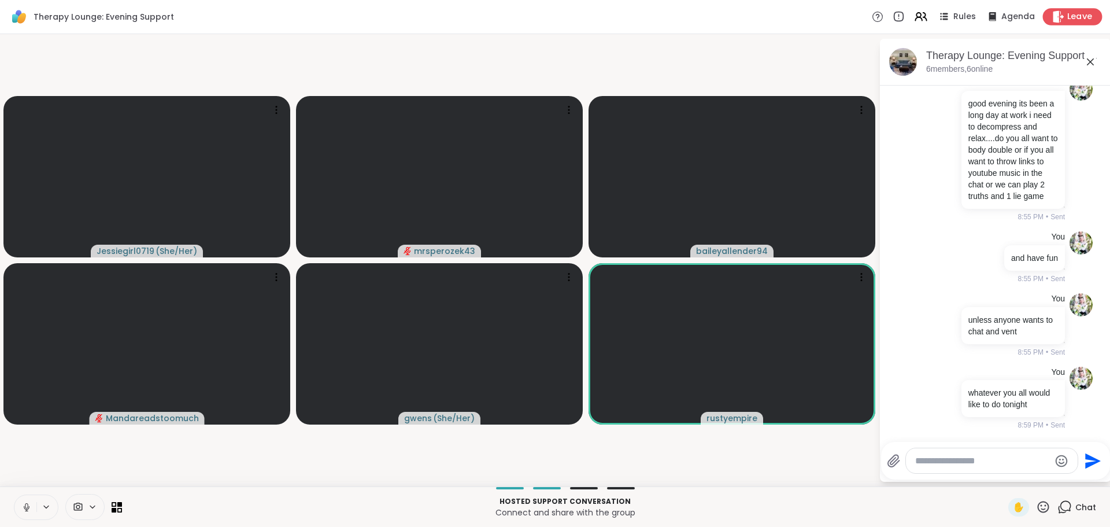
click at [1081, 23] on span "Leave" at bounding box center [1079, 17] width 25 height 12
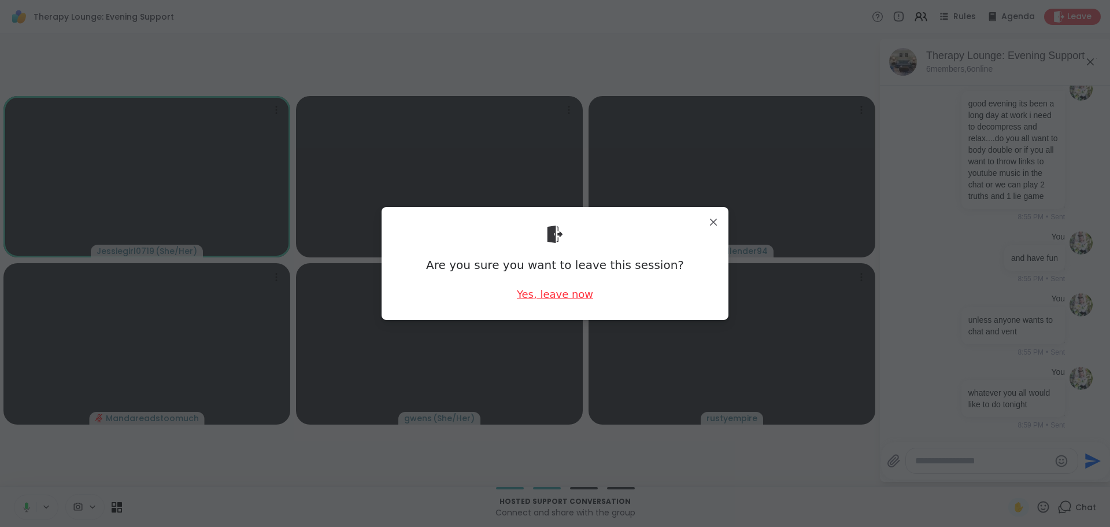
click at [541, 296] on div "Yes, leave now" at bounding box center [555, 294] width 76 height 14
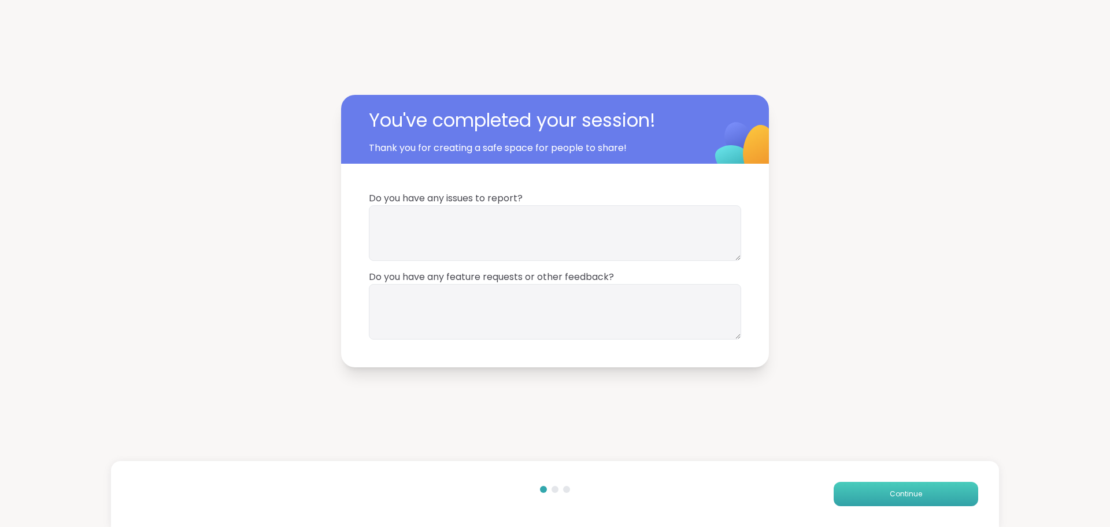
click at [907, 490] on span "Continue" at bounding box center [906, 494] width 32 height 10
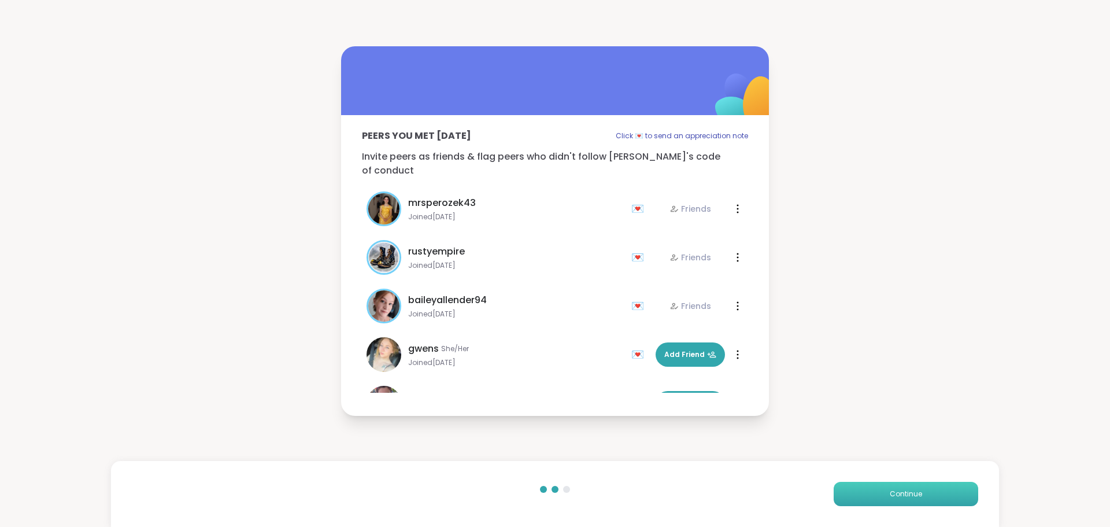
click at [907, 490] on span "Continue" at bounding box center [906, 494] width 32 height 10
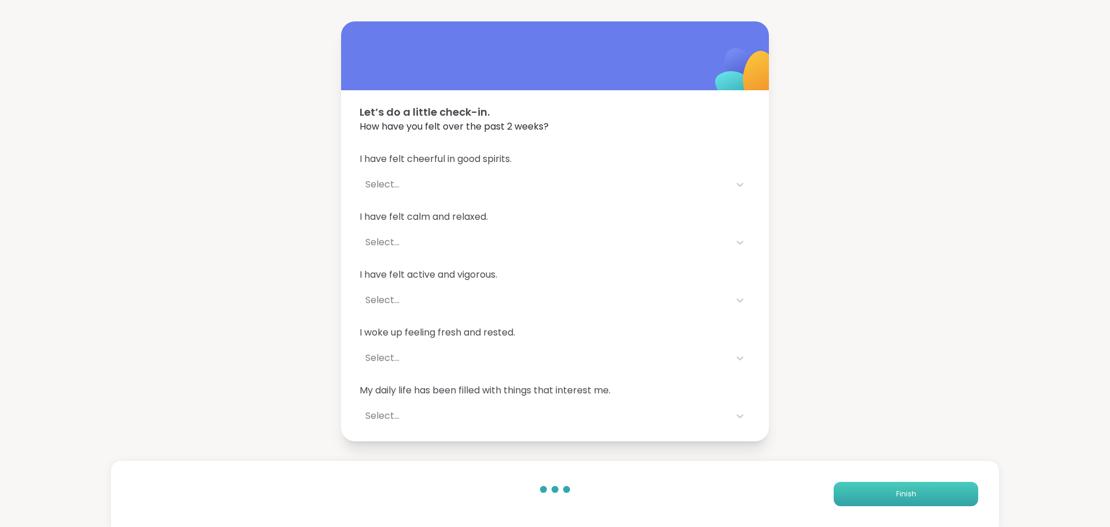
click at [896, 494] on span "Finish" at bounding box center [906, 494] width 20 height 10
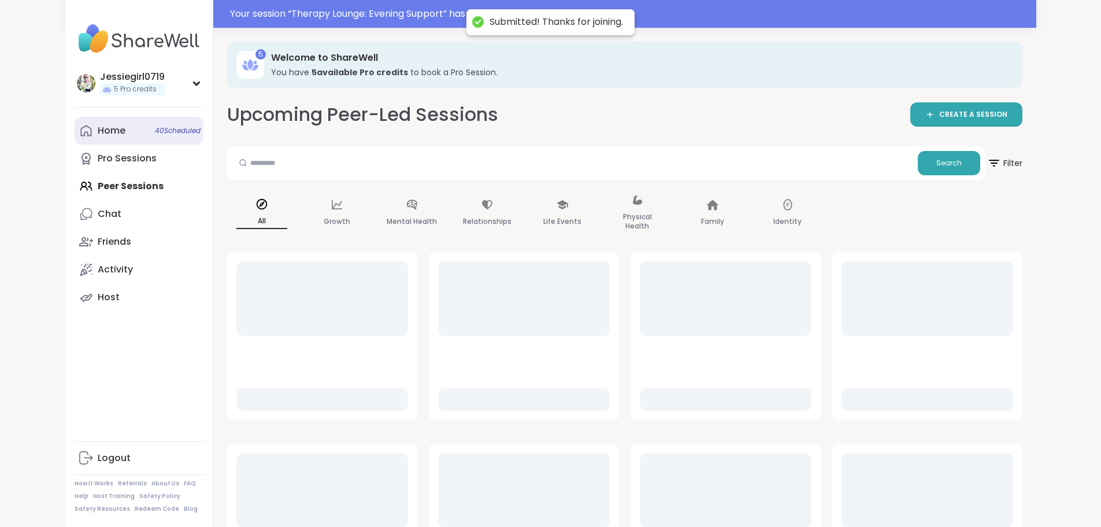
click at [75, 121] on link "Home 40 Scheduled" at bounding box center [139, 131] width 129 height 28
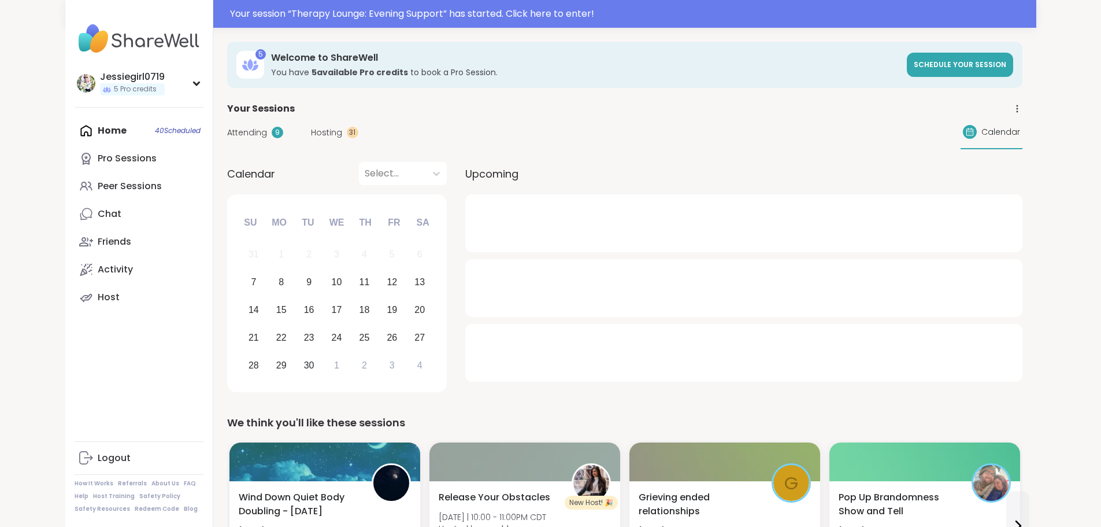
click at [227, 125] on div "Attending 9 Hosting 31 Calendar" at bounding box center [625, 133] width 796 height 34
click at [332, 120] on div "Attending 9 Hosting 31 Calendar" at bounding box center [625, 133] width 796 height 34
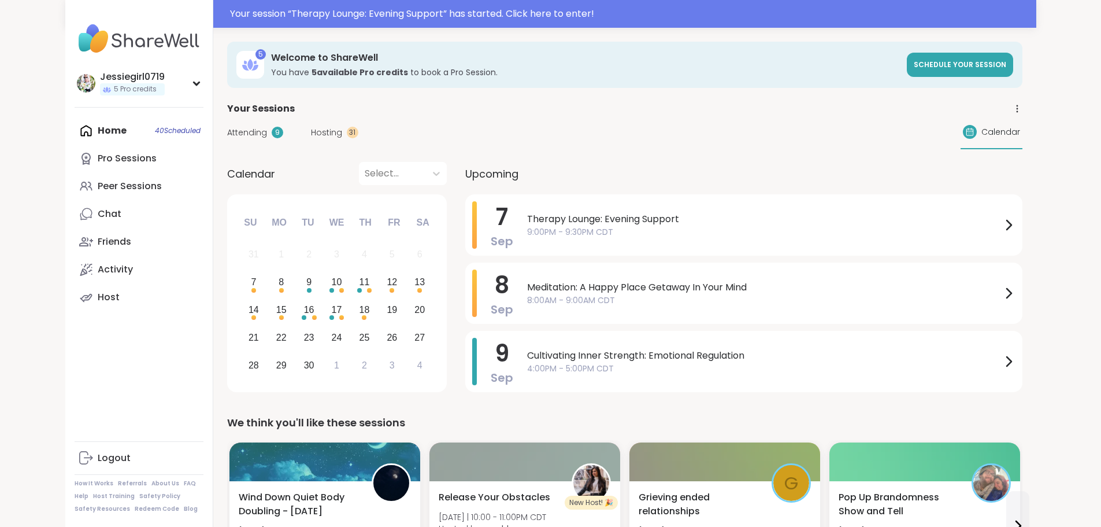
click at [311, 129] on span "Hosting" at bounding box center [326, 133] width 31 height 12
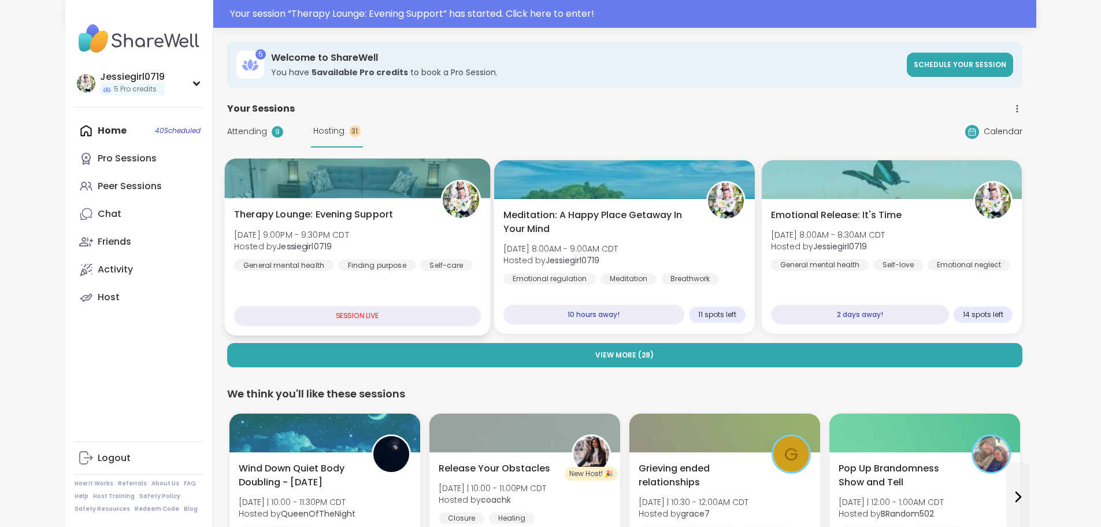
click at [234, 209] on span "Therapy Lounge: Evening Support" at bounding box center [313, 215] width 159 height 14
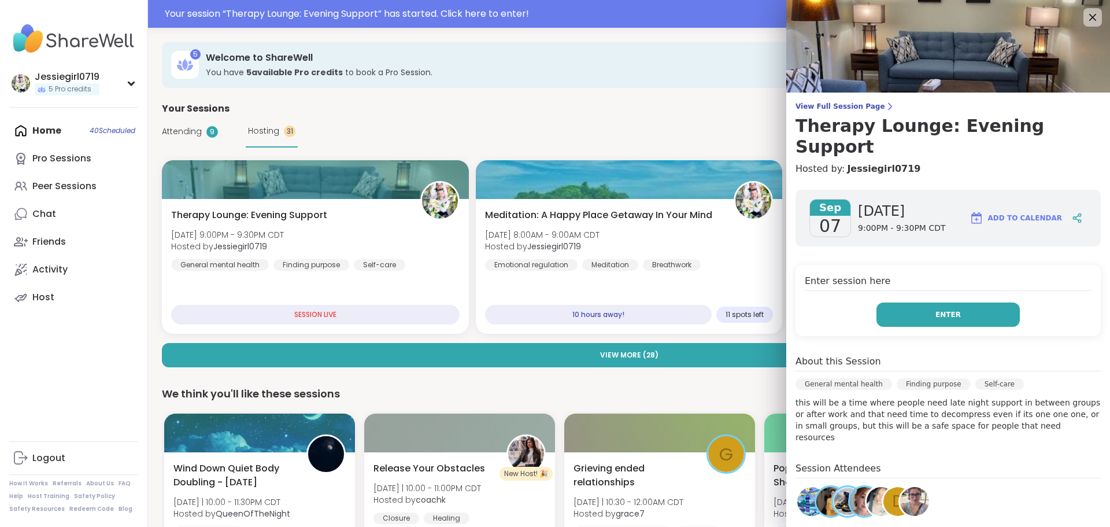
click at [952, 302] on button "Enter" at bounding box center [947, 314] width 143 height 24
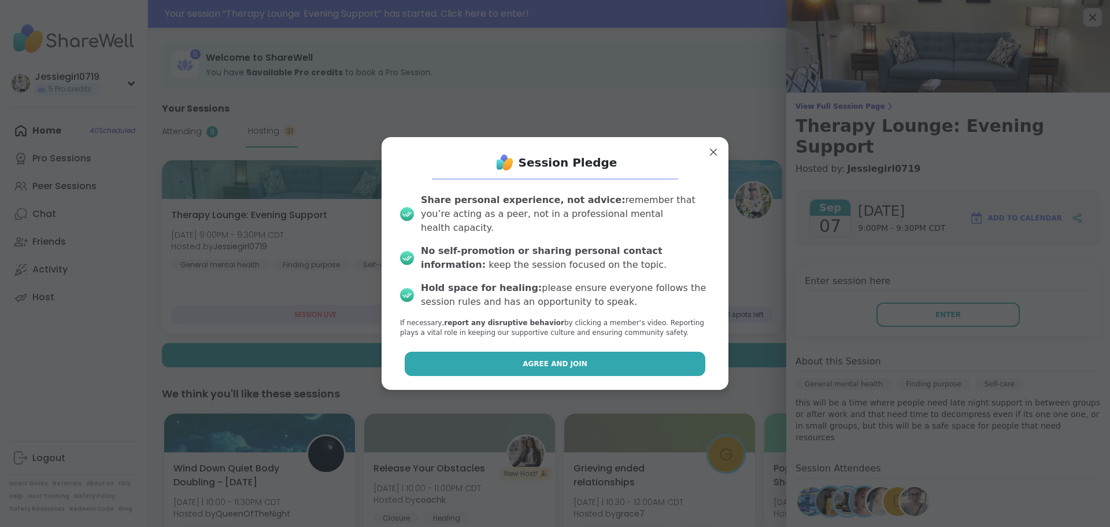
click at [561, 364] on button "Agree and Join" at bounding box center [555, 364] width 301 height 24
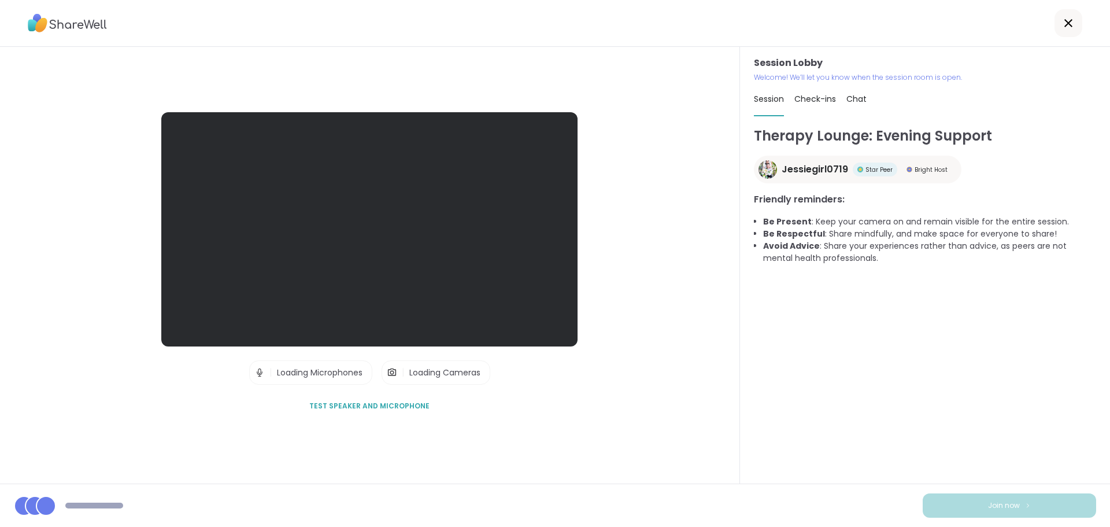
click at [1042, 477] on div "Therapy Lounge: Evening Support Jessiegirl0719 Star Peer Bright Host Friendly r…" at bounding box center [925, 304] width 342 height 358
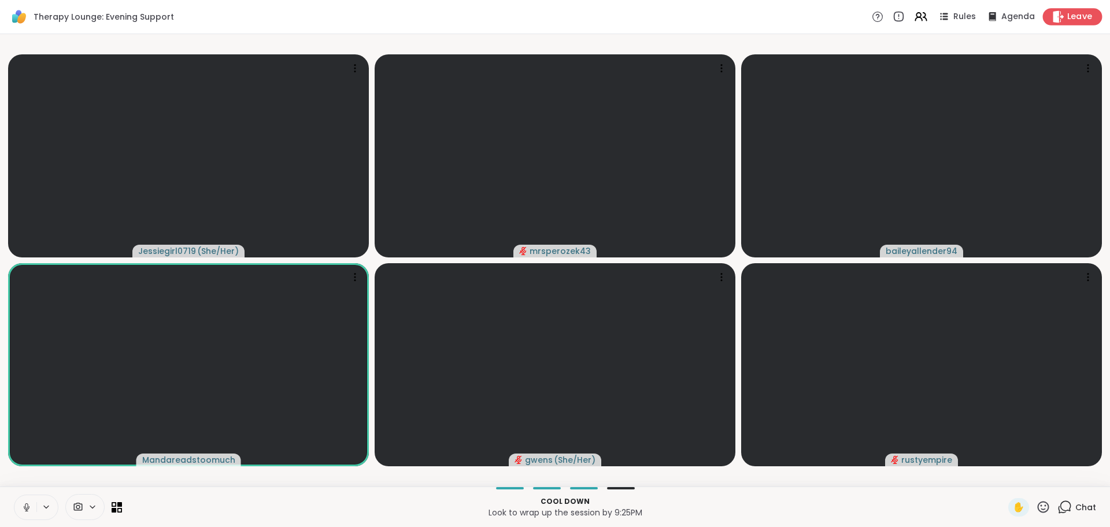
click at [1072, 23] on span "Leave" at bounding box center [1079, 17] width 25 height 12
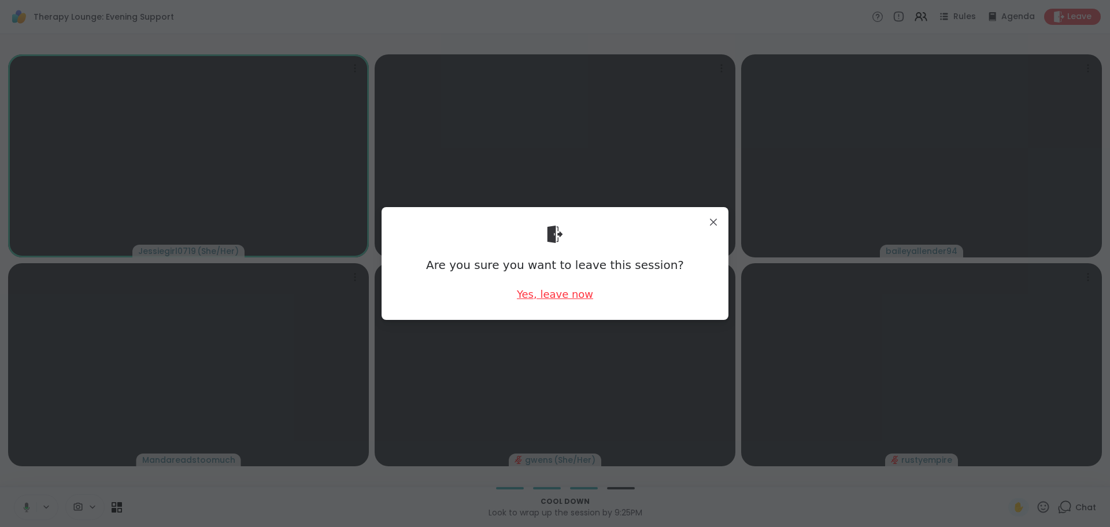
click at [565, 293] on div "Yes, leave now" at bounding box center [555, 294] width 76 height 14
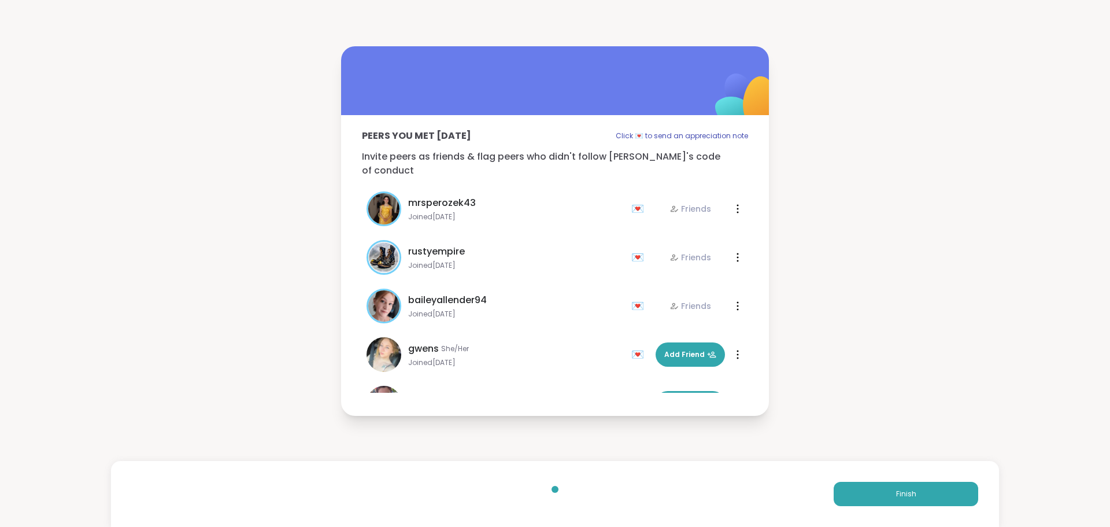
click at [853, 480] on div "Finish" at bounding box center [555, 494] width 888 height 66
click at [854, 480] on div "Finish" at bounding box center [555, 494] width 888 height 66
click at [853, 492] on button "Finish" at bounding box center [906, 494] width 145 height 24
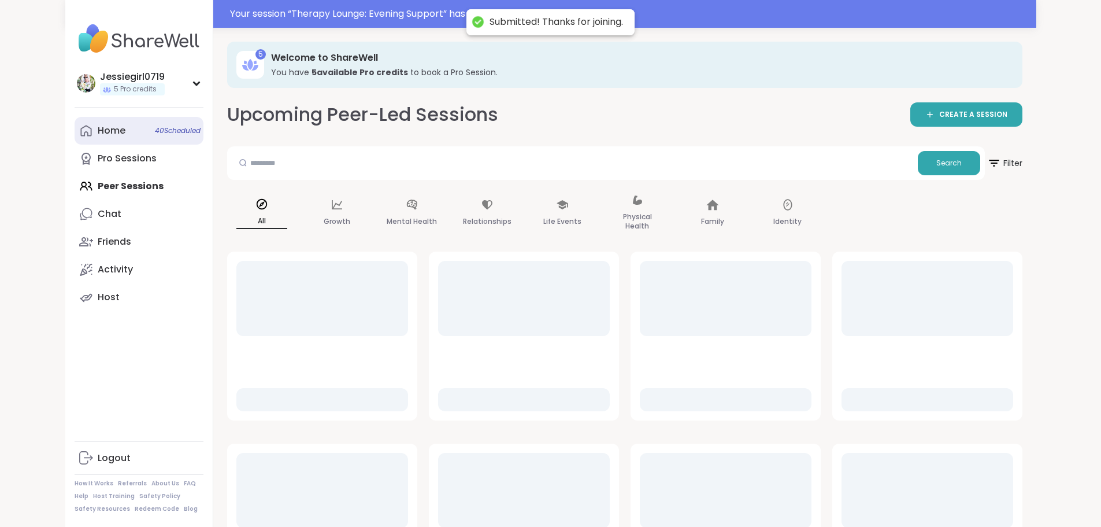
click at [75, 130] on link "Home 40 Scheduled" at bounding box center [139, 131] width 129 height 28
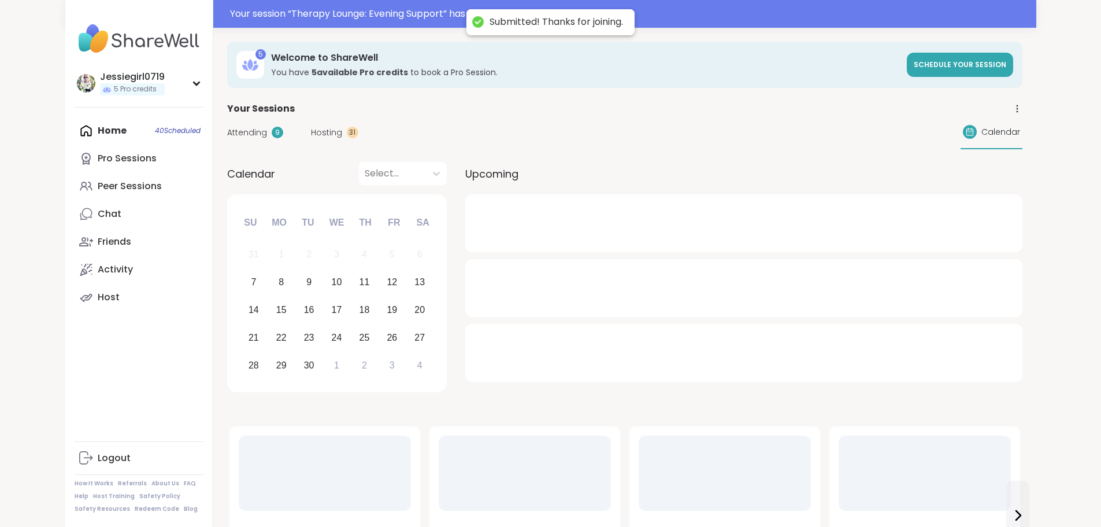
click at [311, 127] on span "Hosting" at bounding box center [326, 133] width 31 height 12
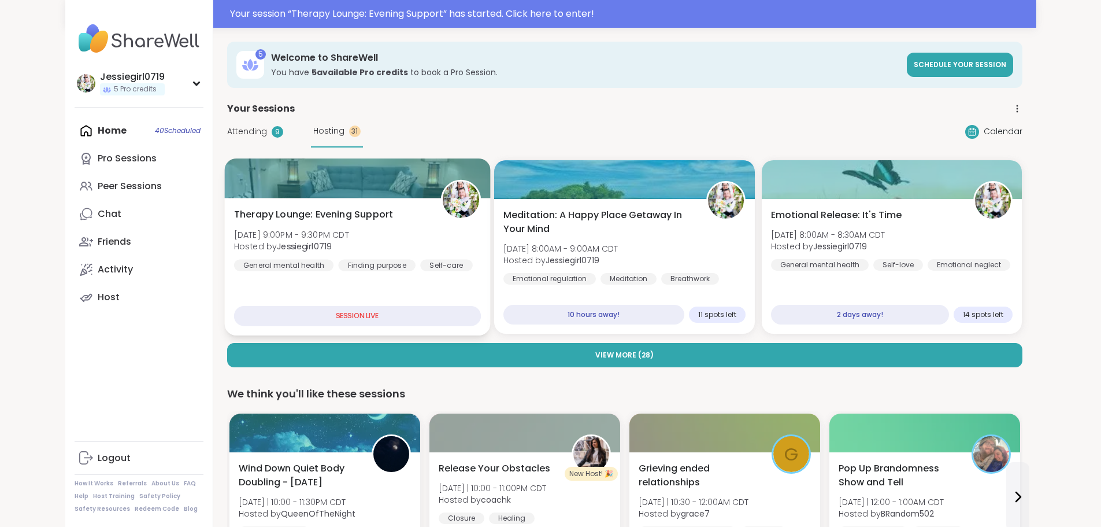
click at [259, 214] on span "Therapy Lounge: Evening Support" at bounding box center [313, 215] width 159 height 14
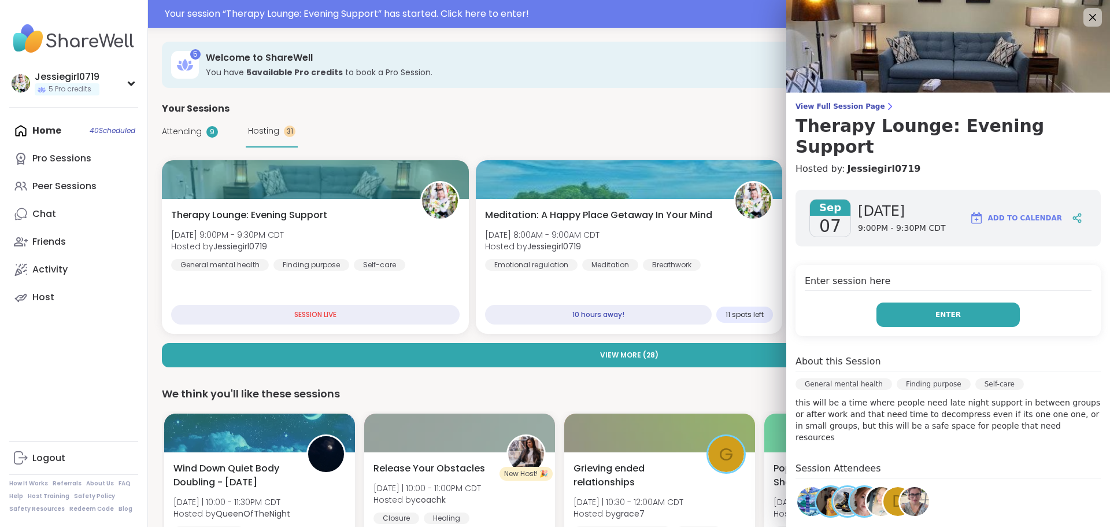
click at [988, 302] on button "Enter" at bounding box center [947, 314] width 143 height 24
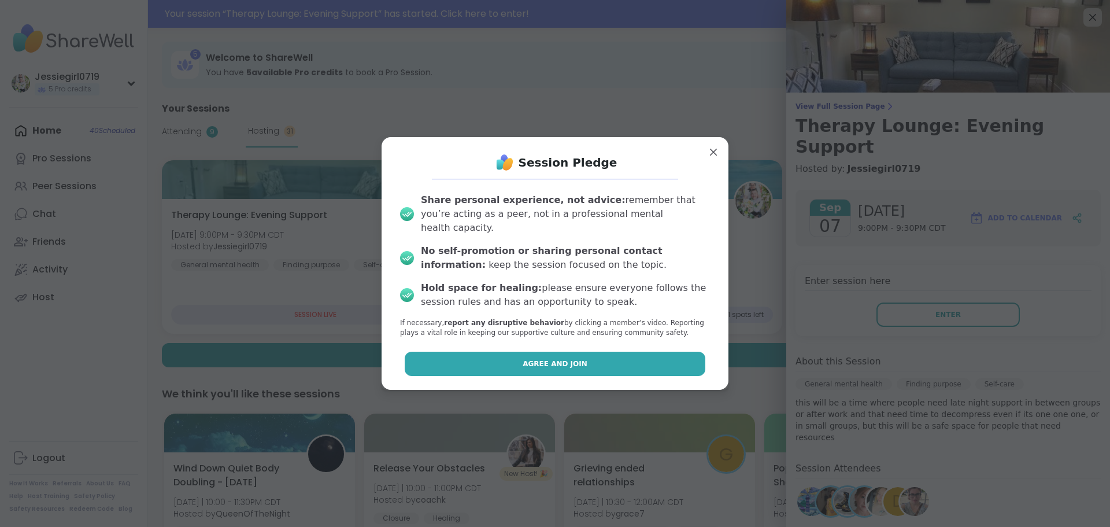
click at [606, 358] on button "Agree and Join" at bounding box center [555, 364] width 301 height 24
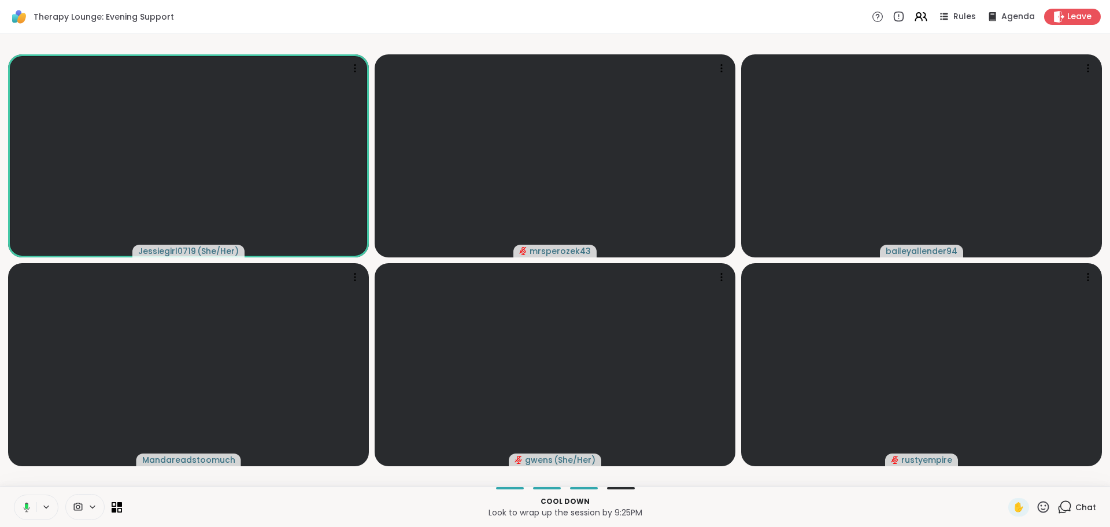
click at [1076, 507] on span "Chat" at bounding box center [1085, 507] width 21 height 12
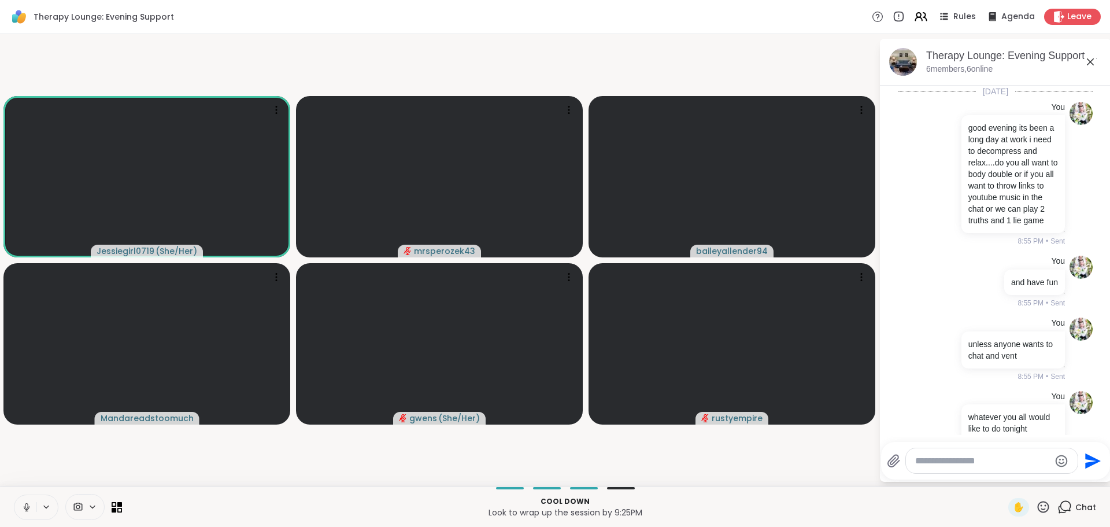
scroll to position [59, 0]
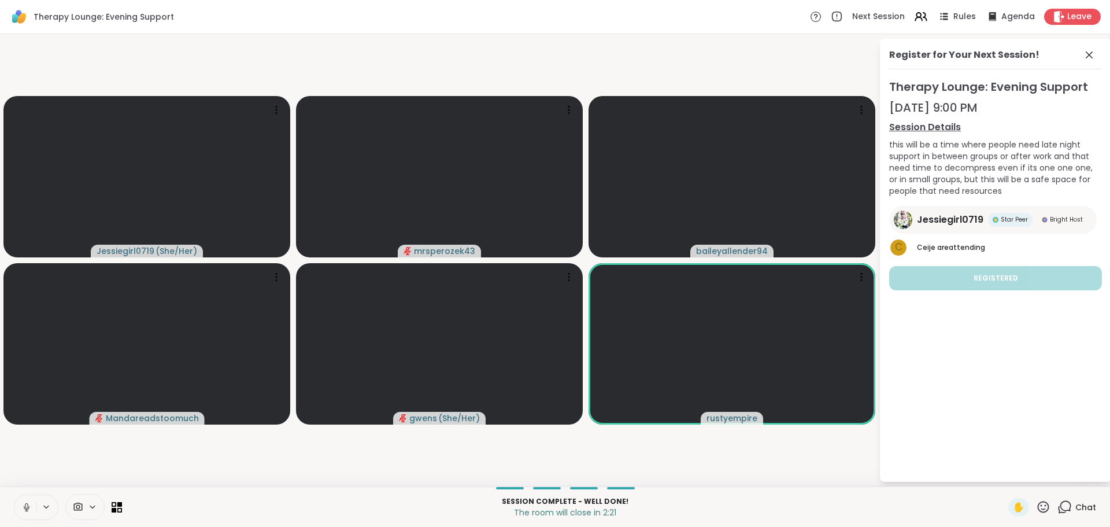
click at [1075, 510] on span "Chat" at bounding box center [1085, 507] width 21 height 12
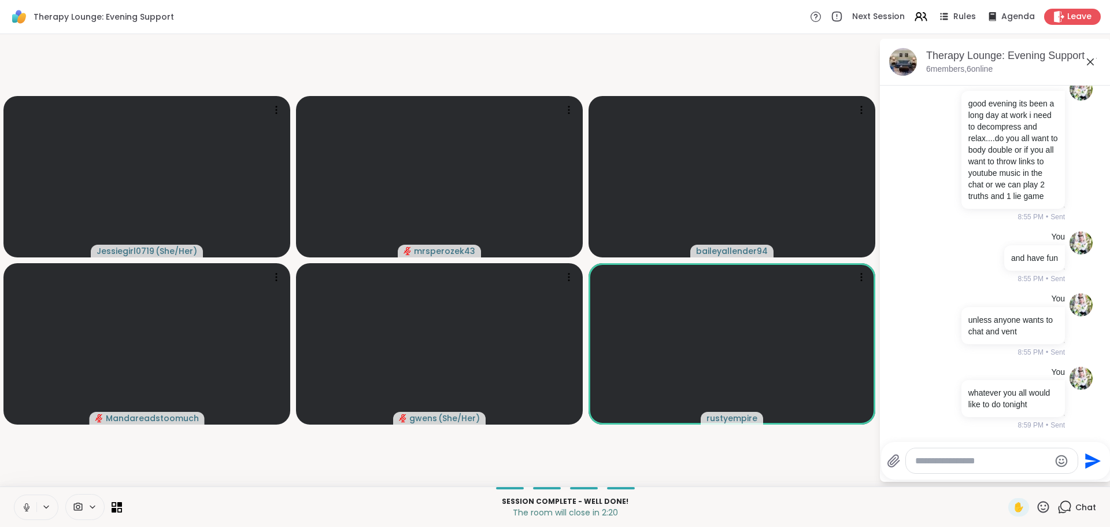
click at [1018, 468] on div at bounding box center [992, 460] width 172 height 25
click at [1000, 463] on textarea "Type your message" at bounding box center [982, 461] width 135 height 12
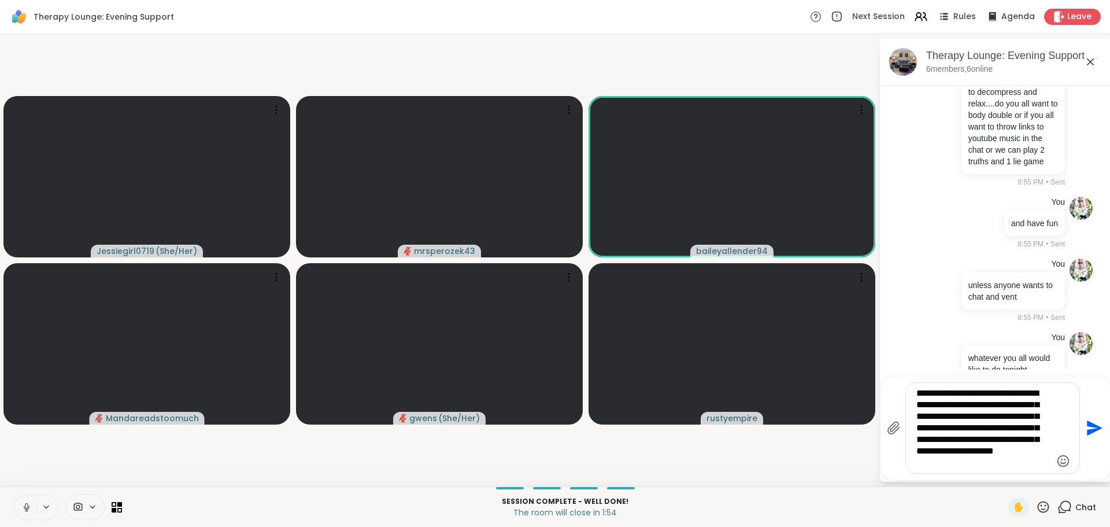
type textarea "**********"
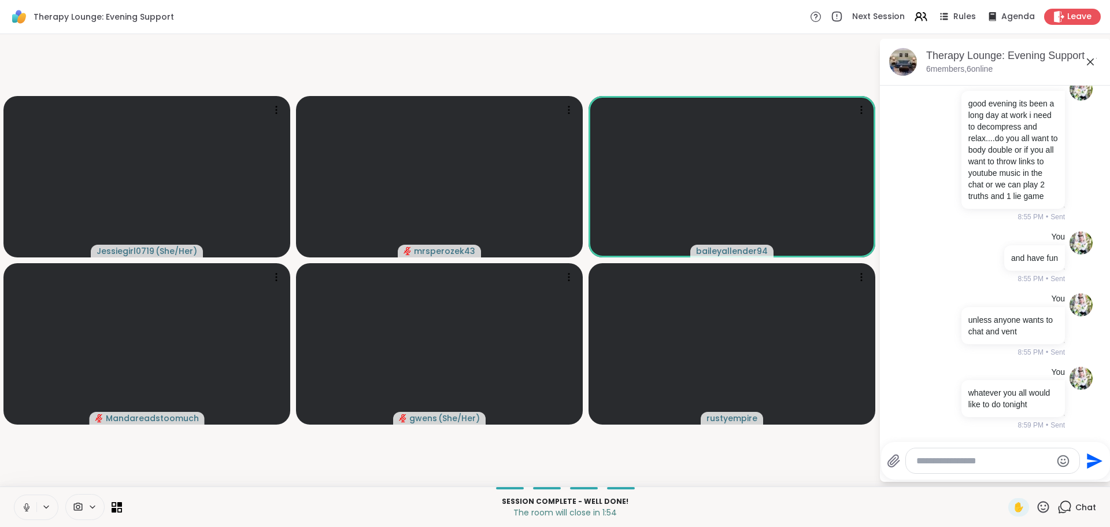
scroll to position [236, 0]
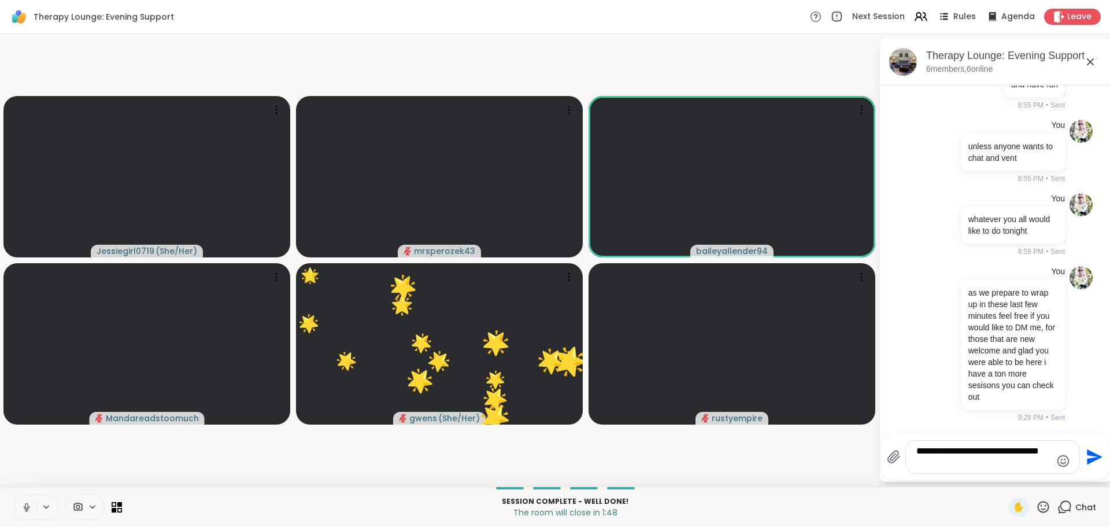
type textarea "**********"
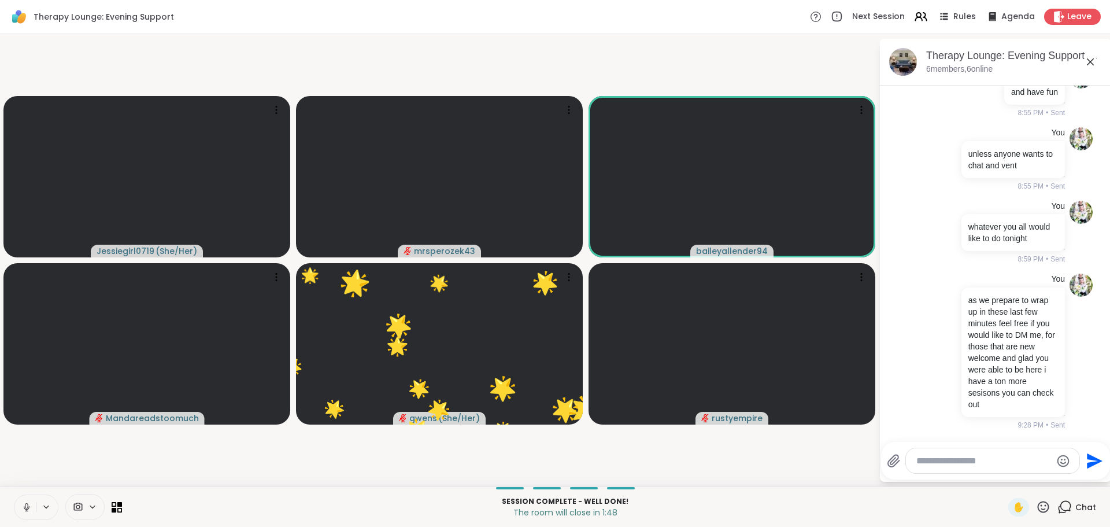
scroll to position [310, 0]
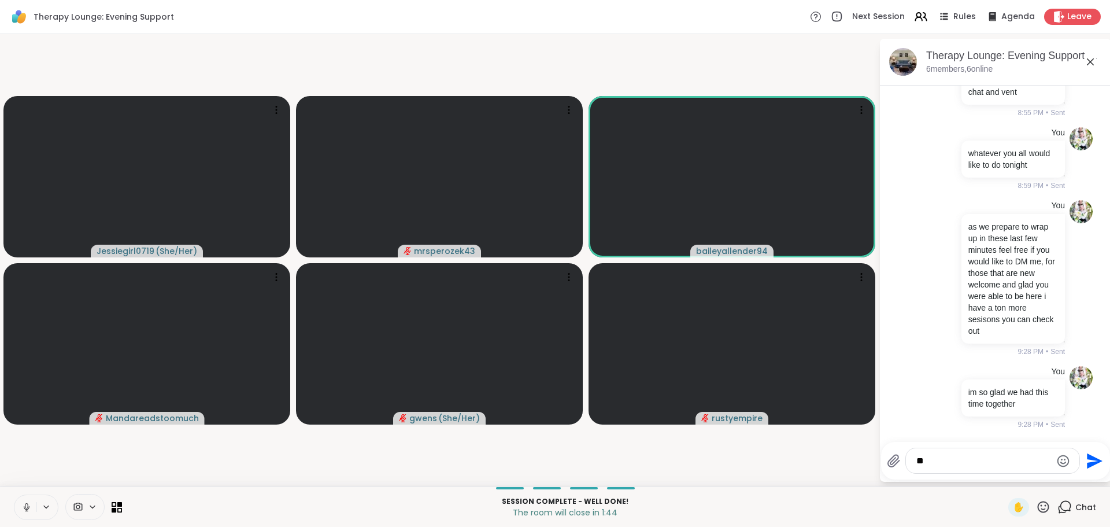
type textarea "*"
click at [997, 461] on textarea "Type your message" at bounding box center [983, 461] width 135 height 12
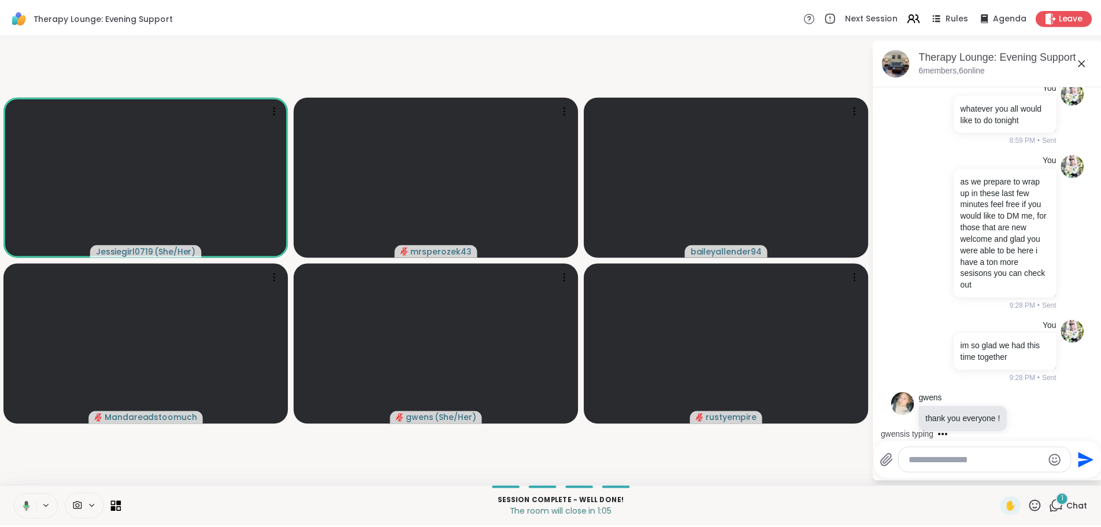
scroll to position [371, 0]
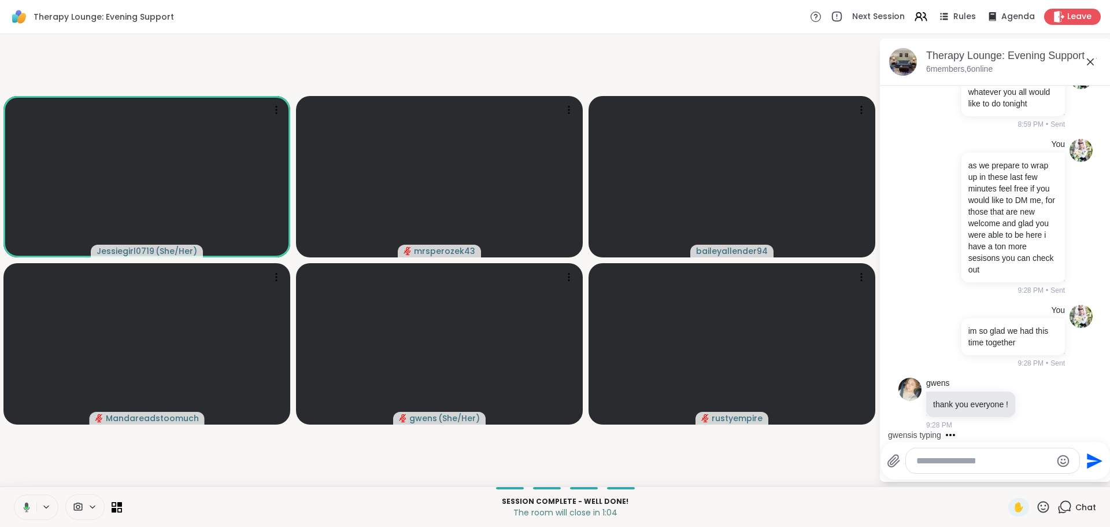
click at [984, 463] on textarea "Type your message" at bounding box center [983, 461] width 135 height 12
click at [1073, 14] on span "Leave" at bounding box center [1079, 17] width 25 height 12
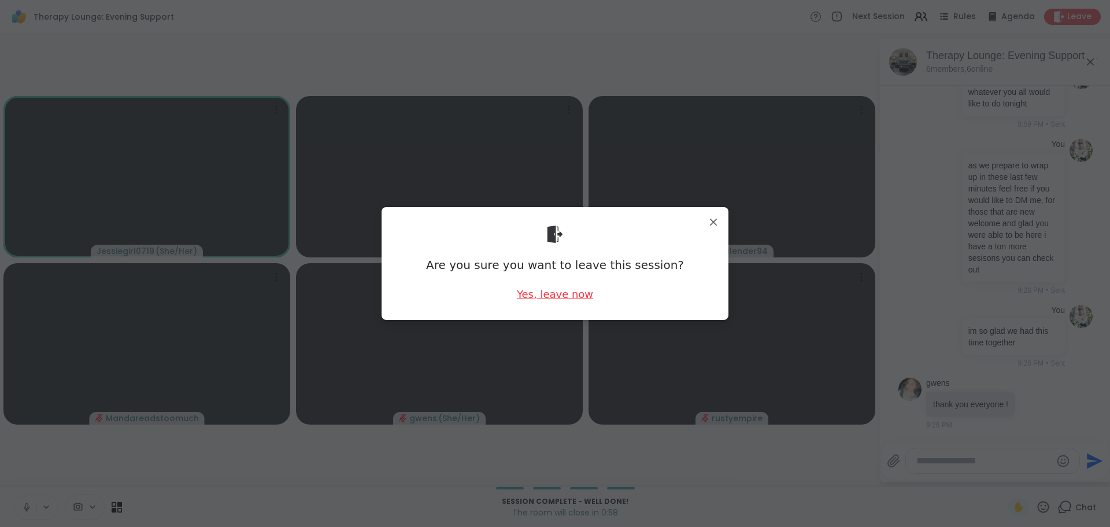
click at [578, 299] on div "Yes, leave now" at bounding box center [555, 294] width 76 height 14
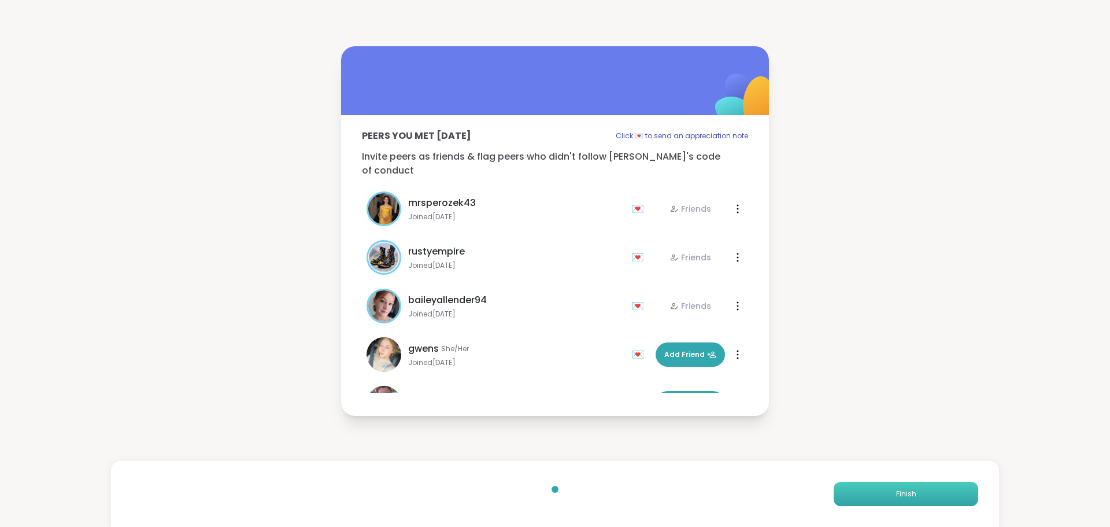
click at [942, 490] on button "Finish" at bounding box center [906, 494] width 145 height 24
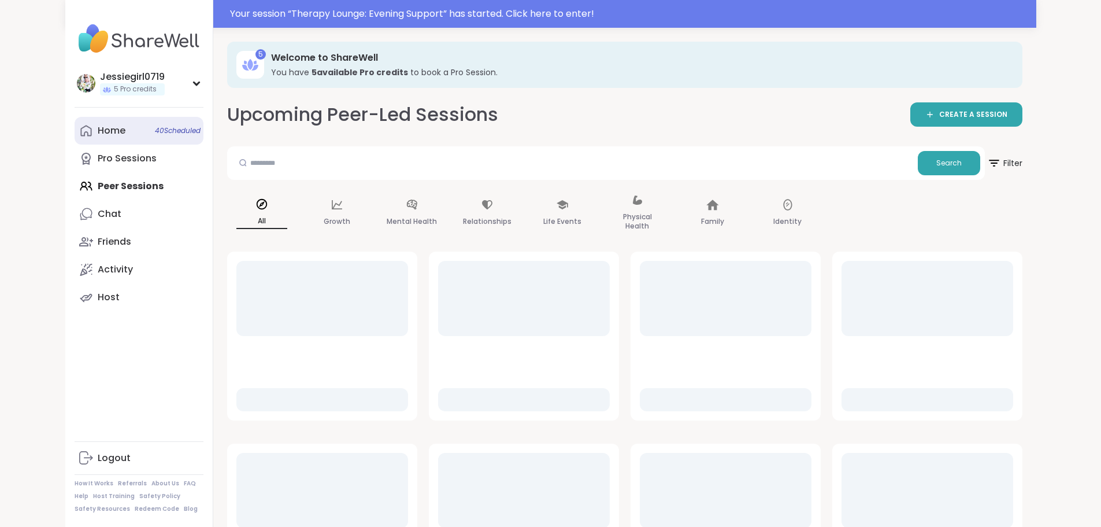
click at [75, 135] on link "Home 40 Scheduled" at bounding box center [139, 131] width 129 height 28
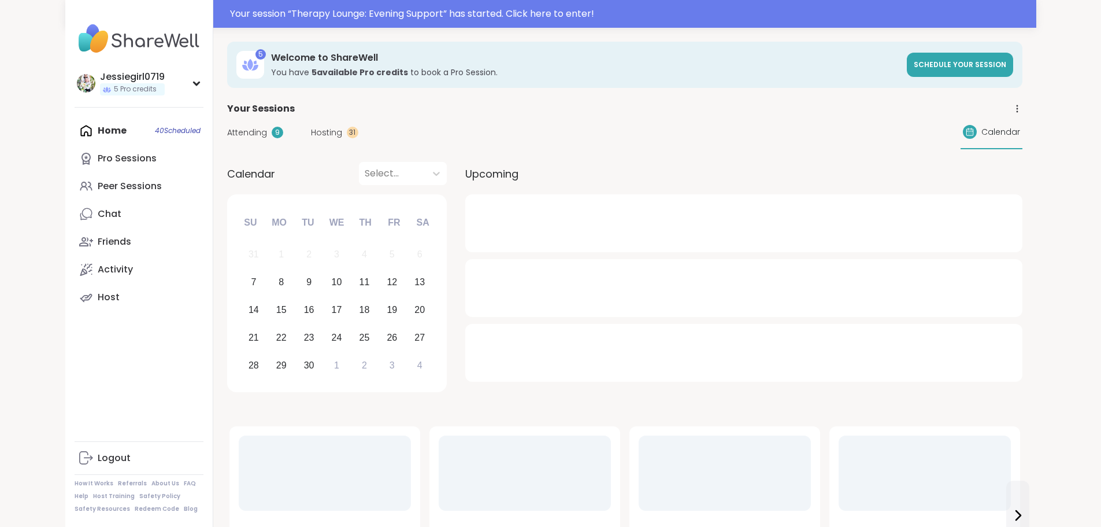
click at [311, 130] on span "Hosting" at bounding box center [326, 133] width 31 height 12
